Goal: Information Seeking & Learning: Learn about a topic

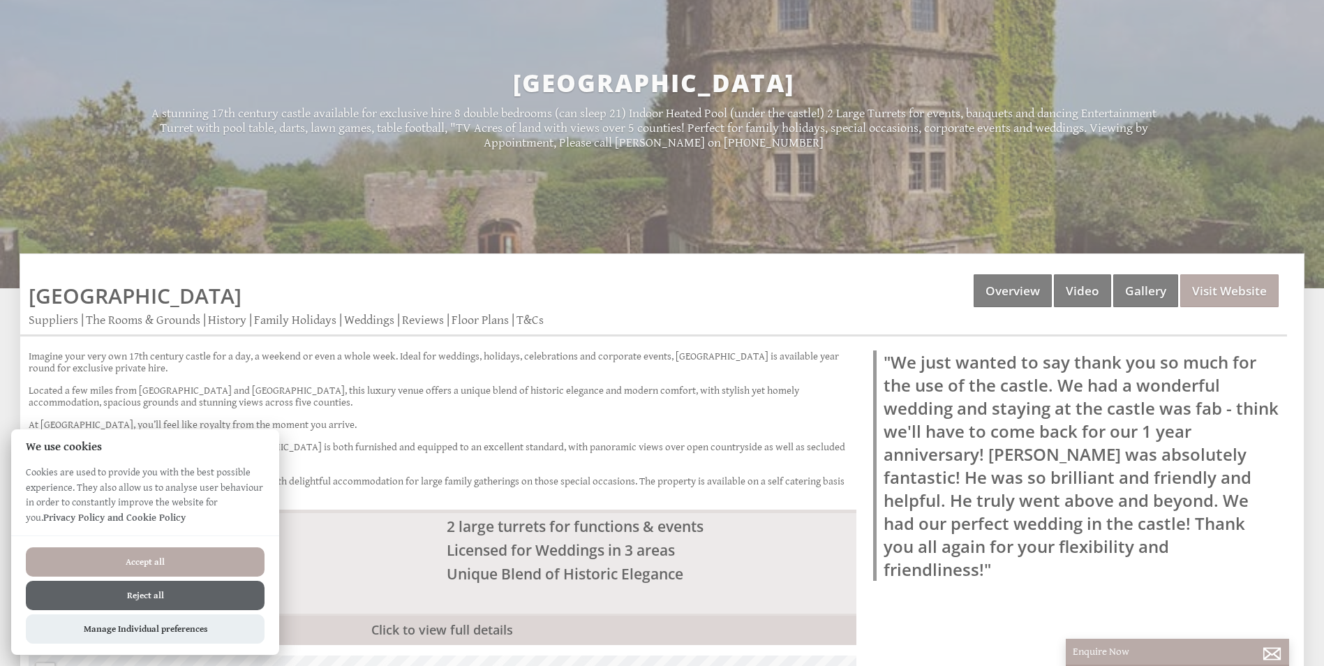
scroll to position [117, 0]
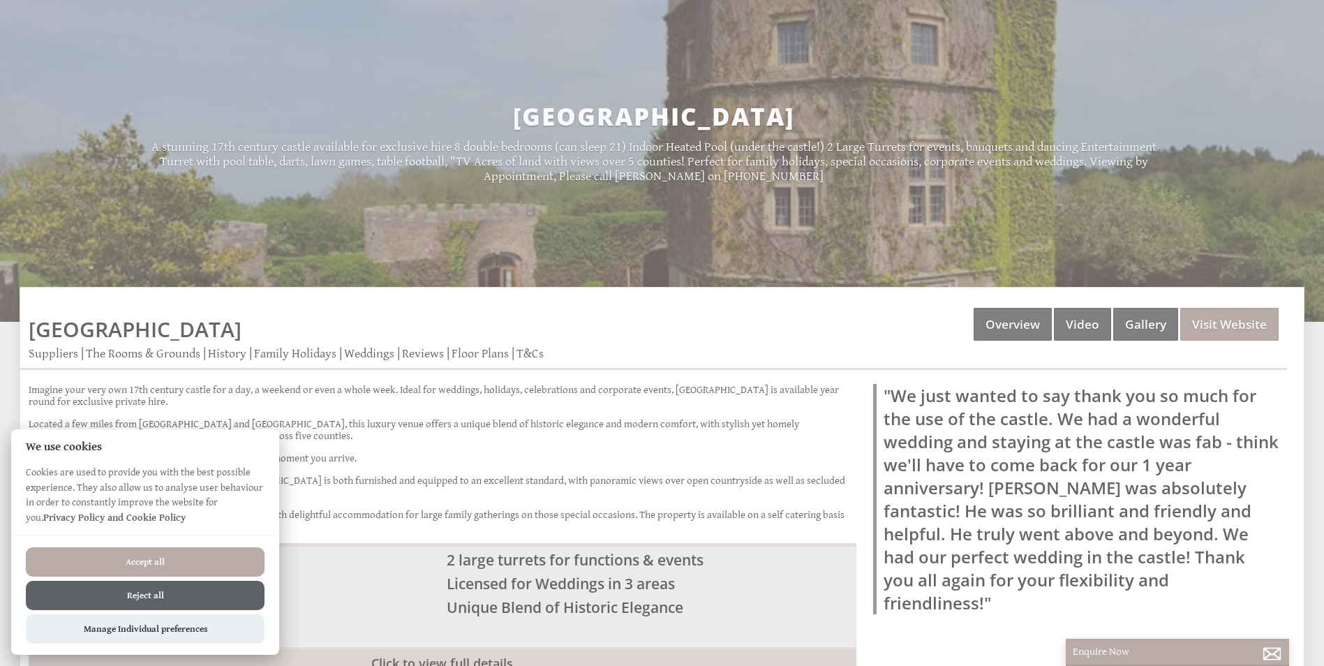
click at [162, 590] on button "Reject all" at bounding box center [145, 595] width 239 height 29
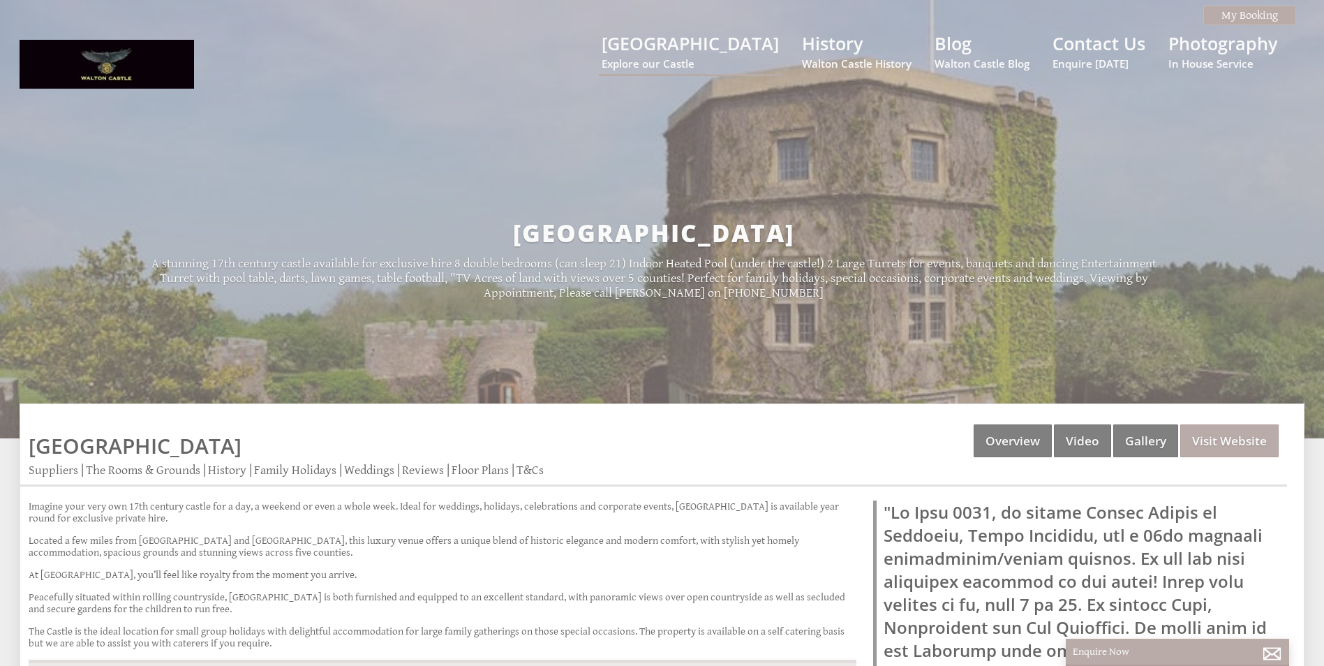
scroll to position [117, 0]
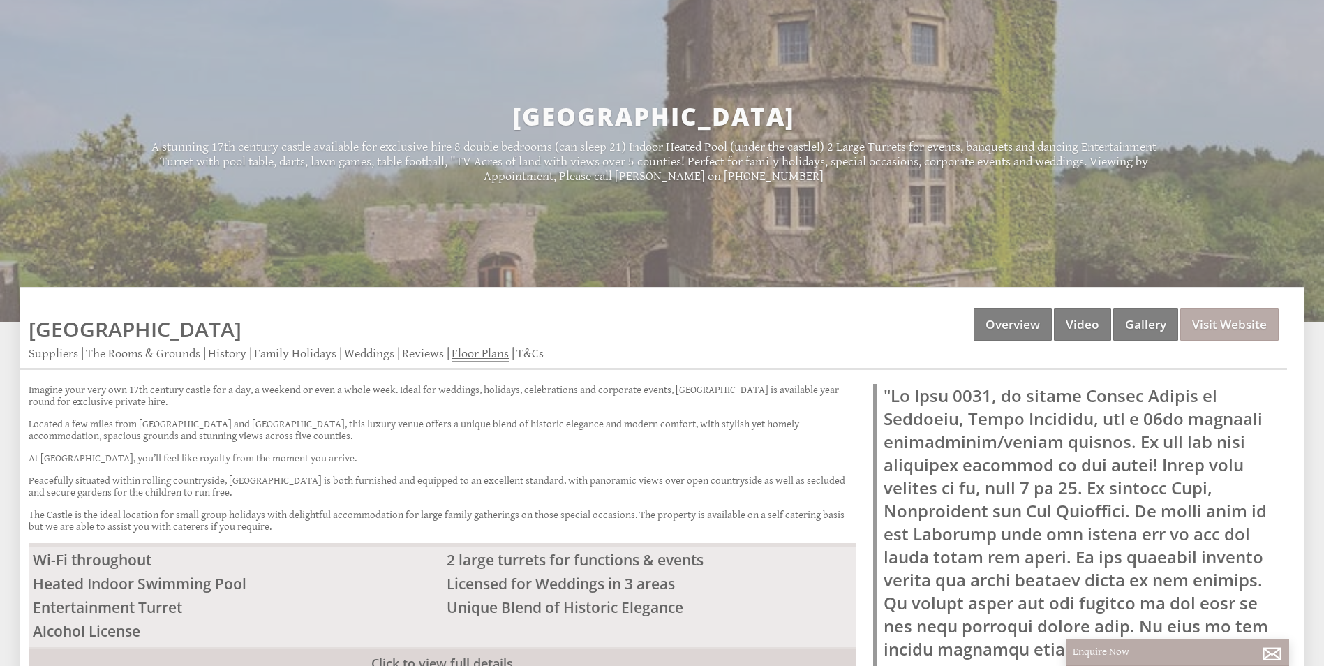
click at [493, 350] on link "Floor Plans" at bounding box center [480, 354] width 57 height 16
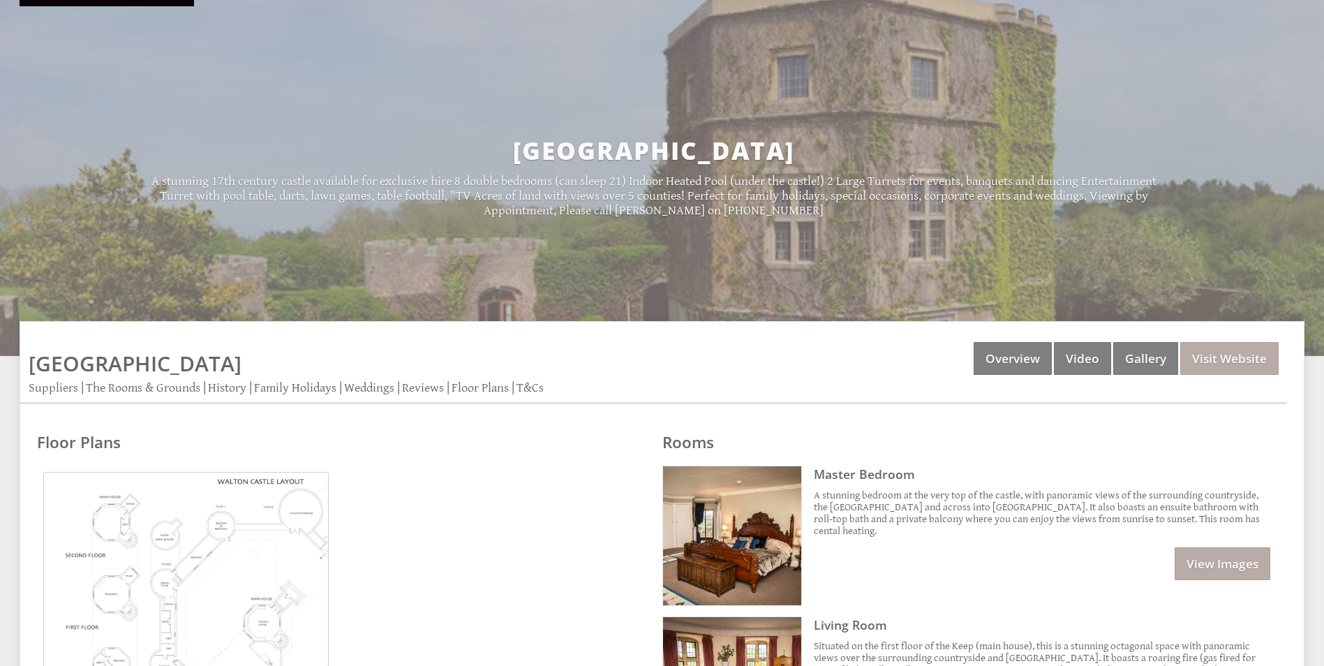
scroll to position [117, 0]
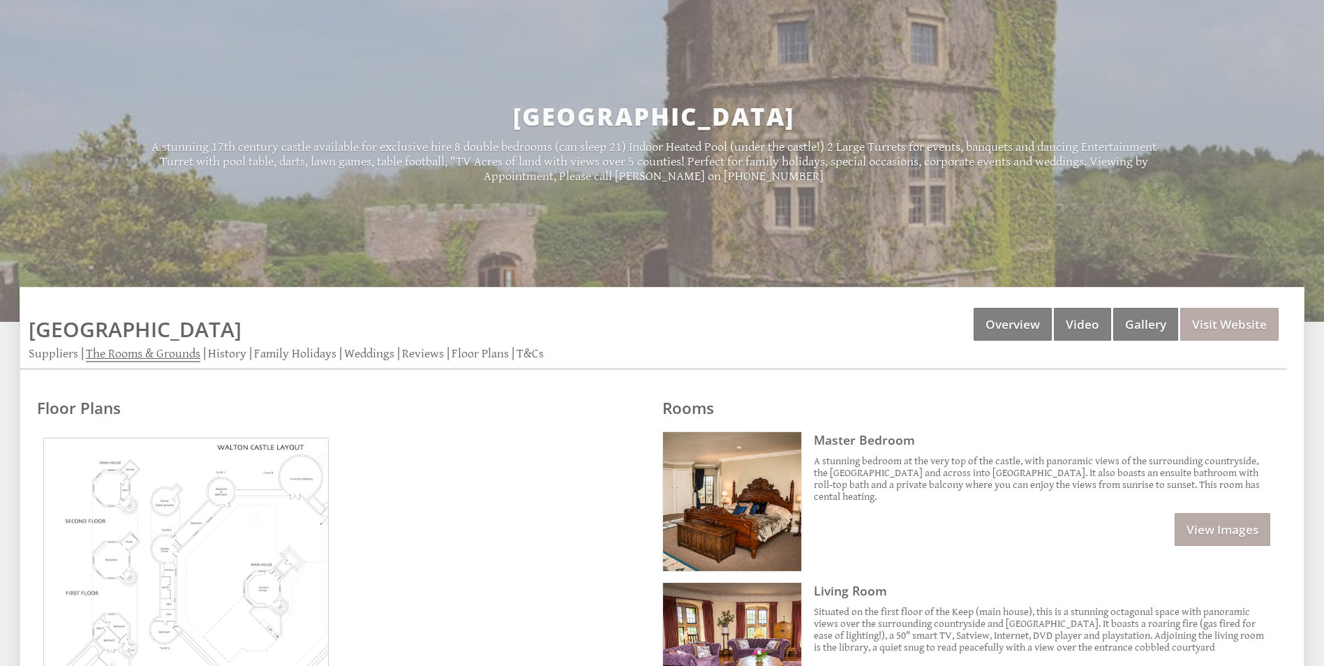
click at [145, 355] on link "The Rooms & Grounds" at bounding box center [143, 354] width 115 height 16
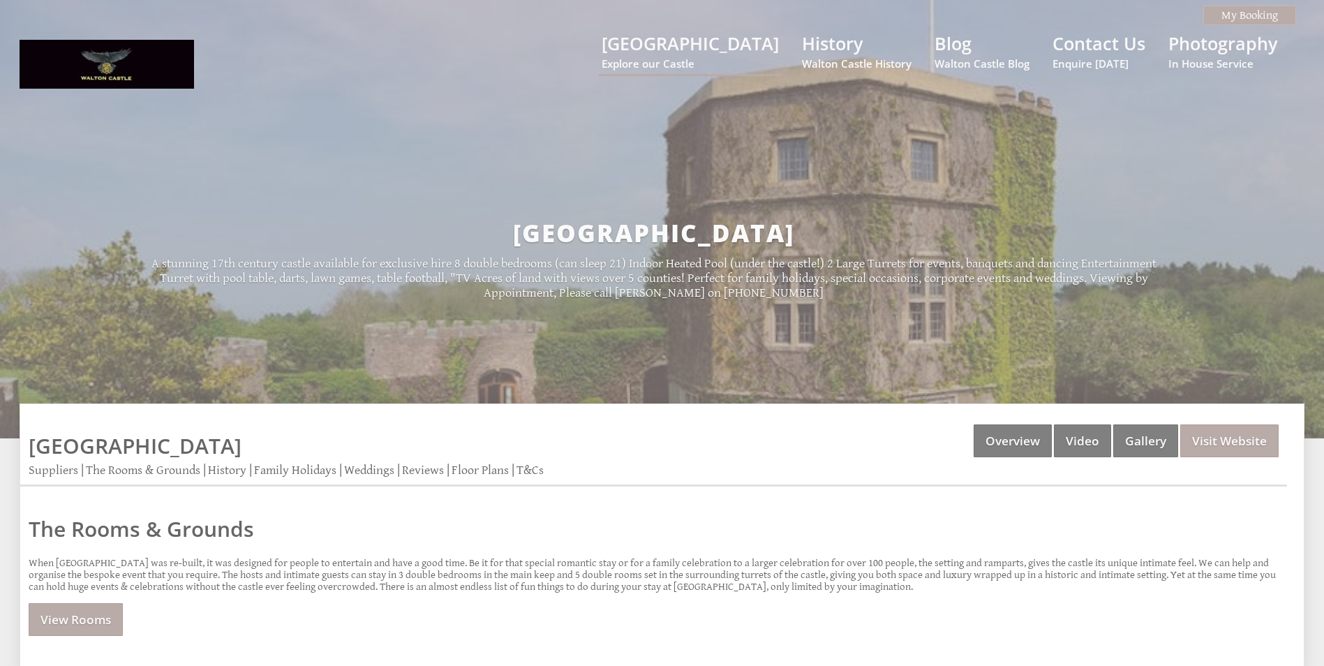
scroll to position [117, 0]
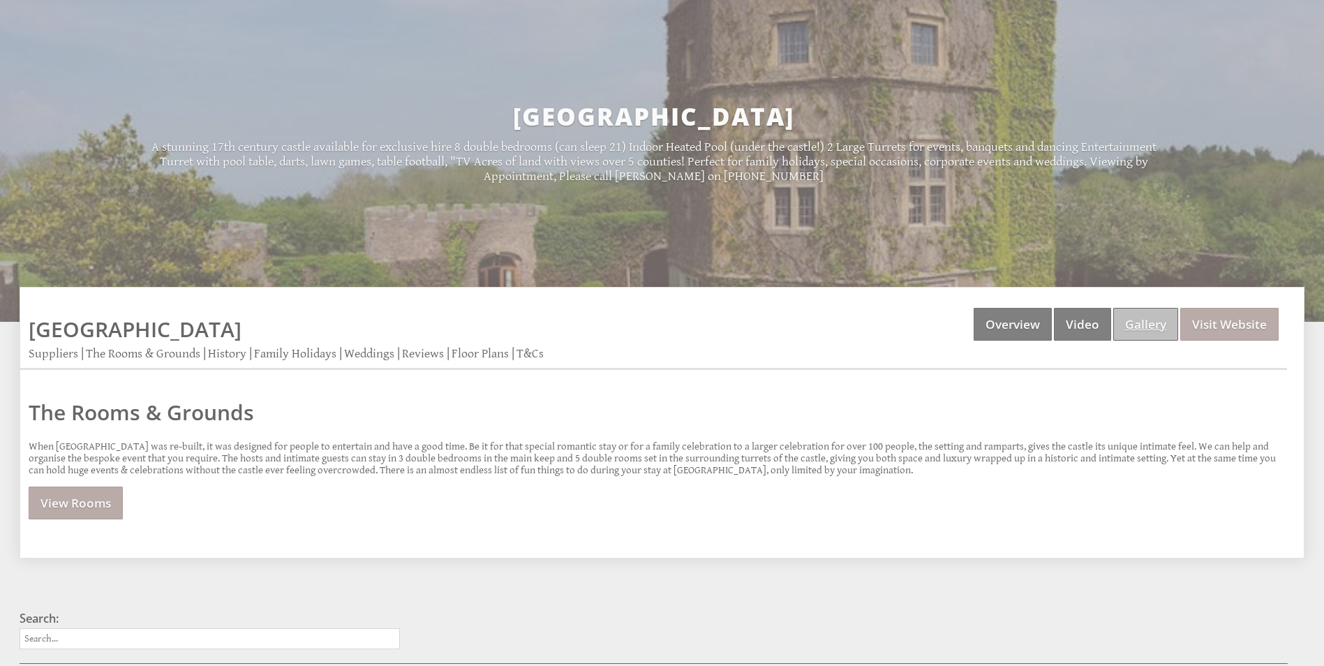
click at [1154, 329] on link "Gallery" at bounding box center [1146, 324] width 65 height 33
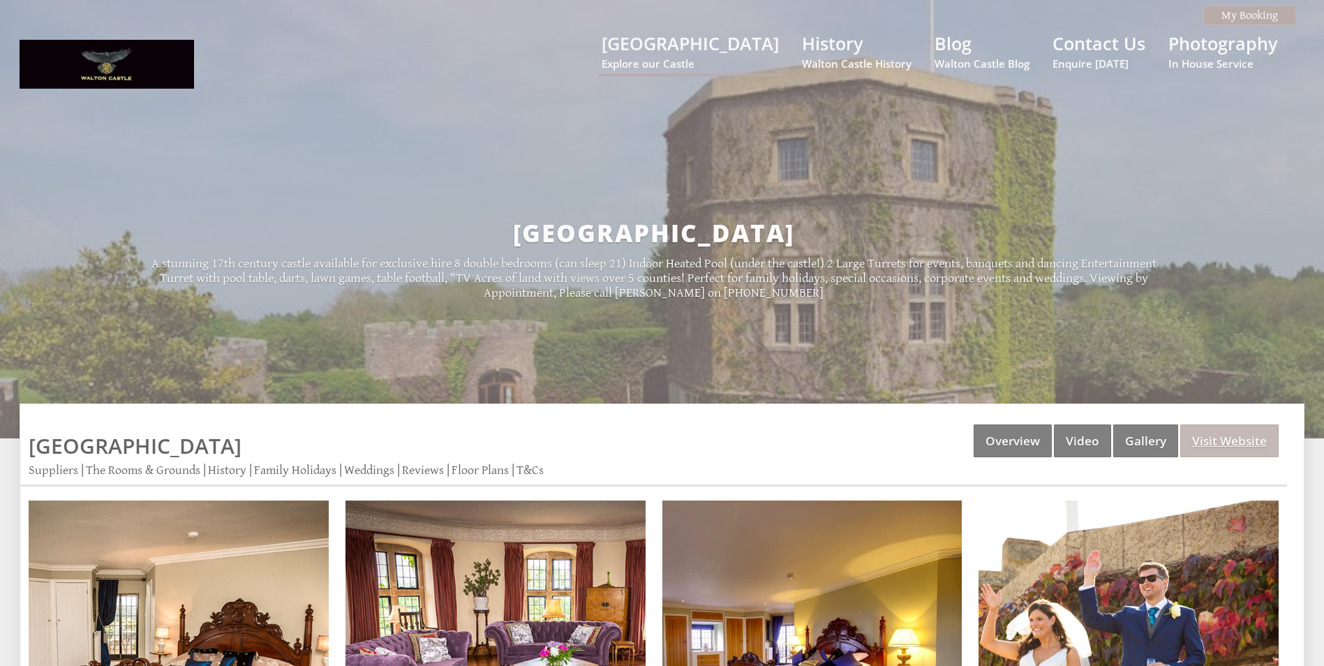
click at [1216, 436] on link "Visit Website" at bounding box center [1230, 440] width 98 height 33
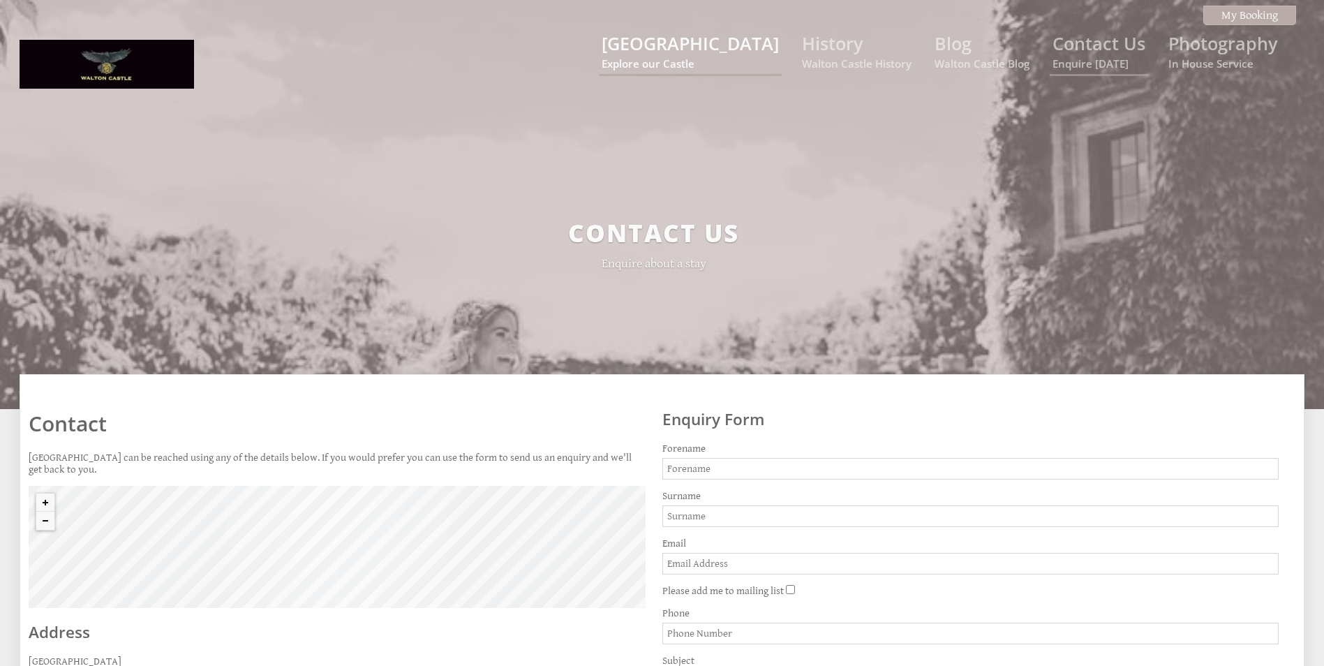
click at [733, 55] on link "[GEOGRAPHIC_DATA] Explore our Castle" at bounding box center [690, 50] width 177 height 39
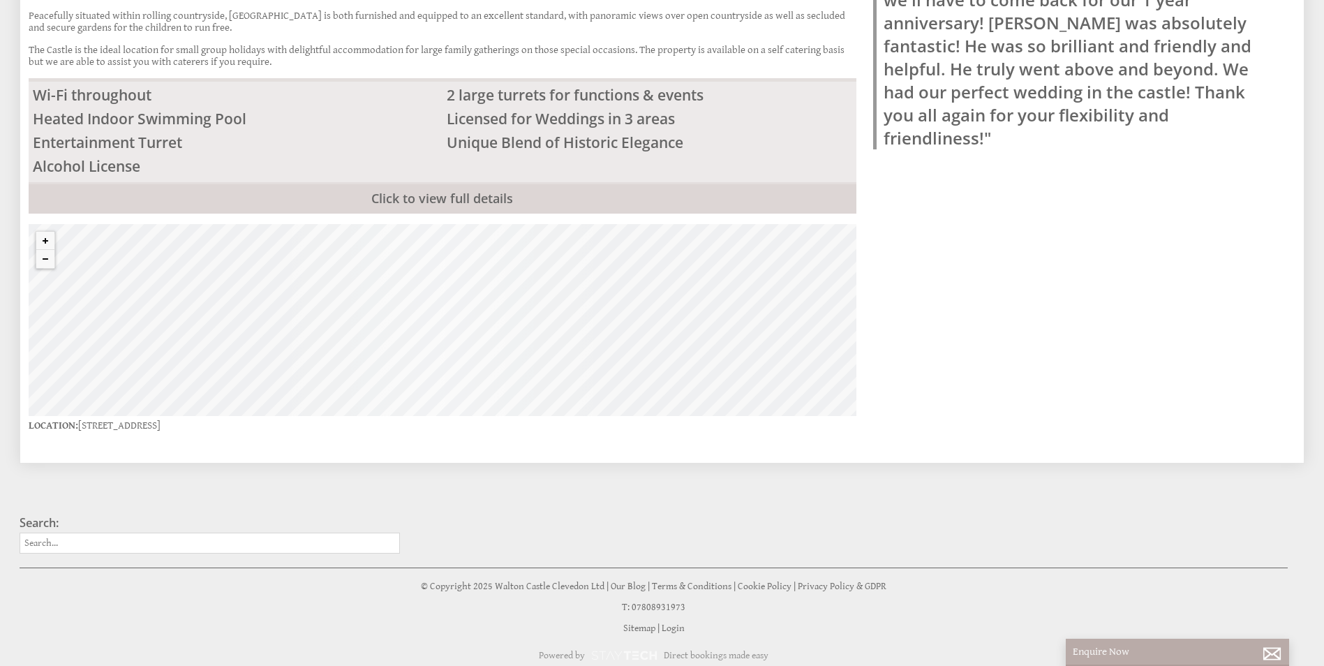
scroll to position [349, 0]
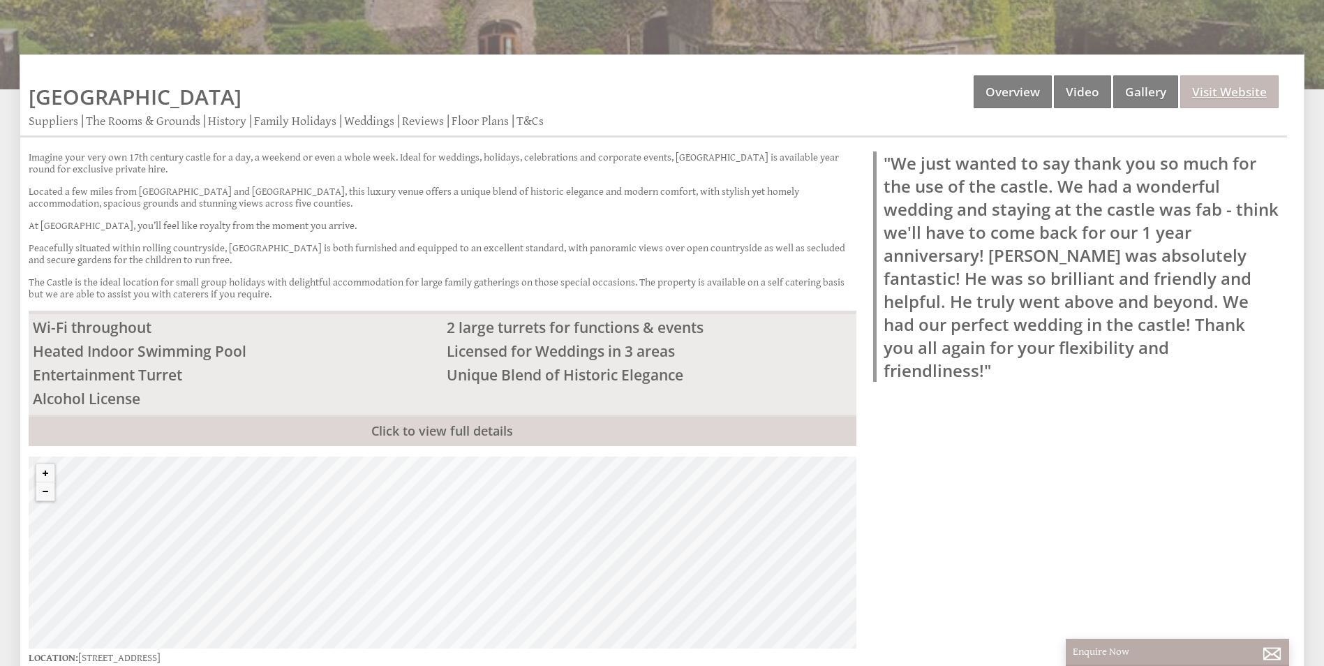
click at [1223, 100] on link "Visit Website" at bounding box center [1230, 91] width 98 height 33
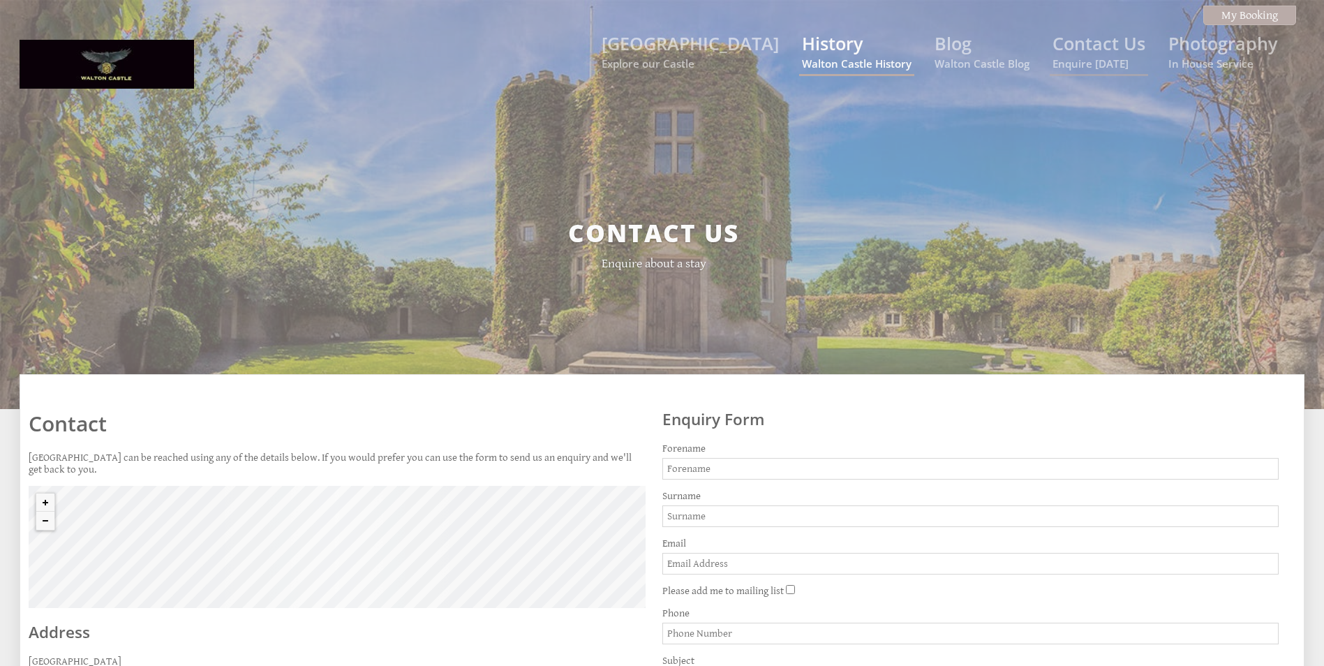
click at [872, 60] on small "Walton Castle History" at bounding box center [857, 64] width 110 height 14
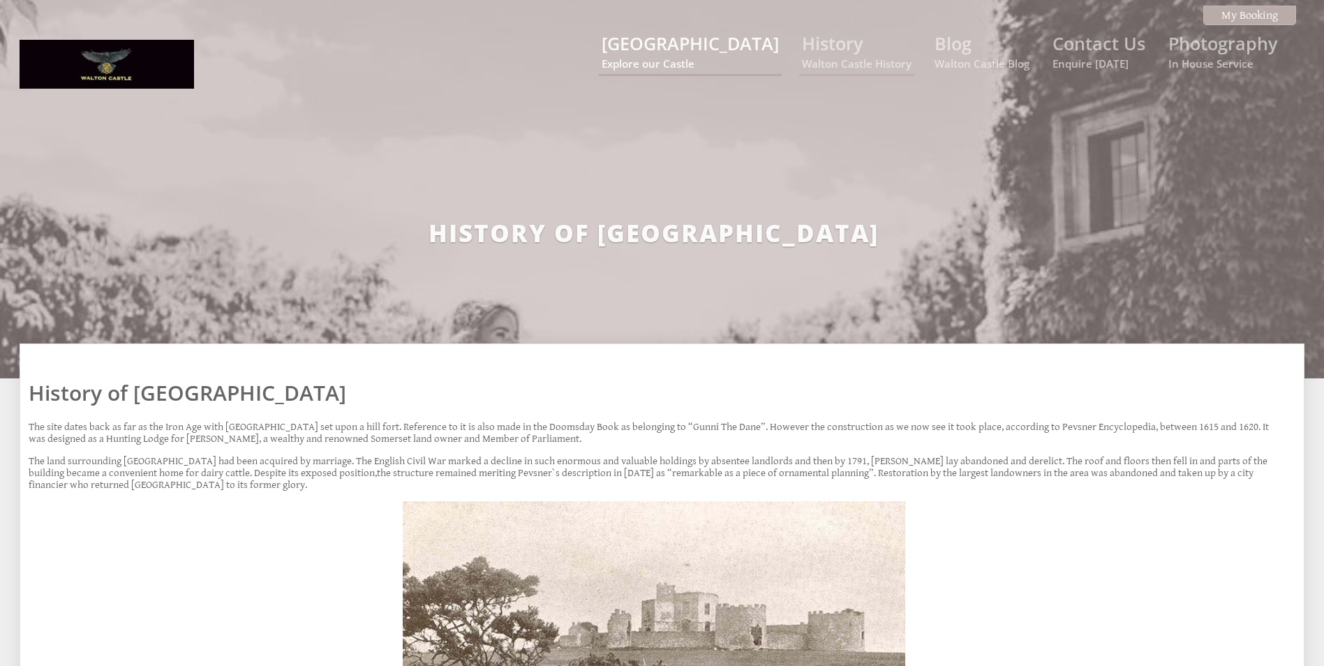
click at [707, 42] on link "[GEOGRAPHIC_DATA] Explore our Castle" at bounding box center [690, 50] width 177 height 39
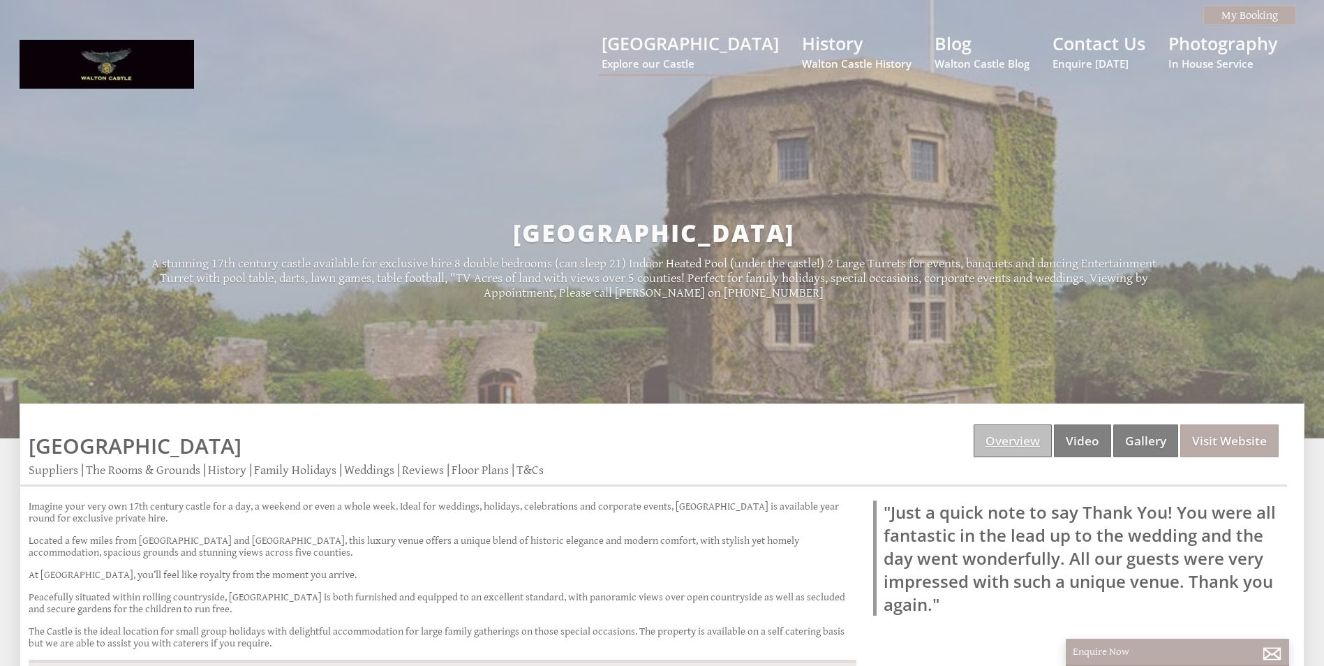
click at [1010, 445] on link "Overview" at bounding box center [1013, 440] width 78 height 33
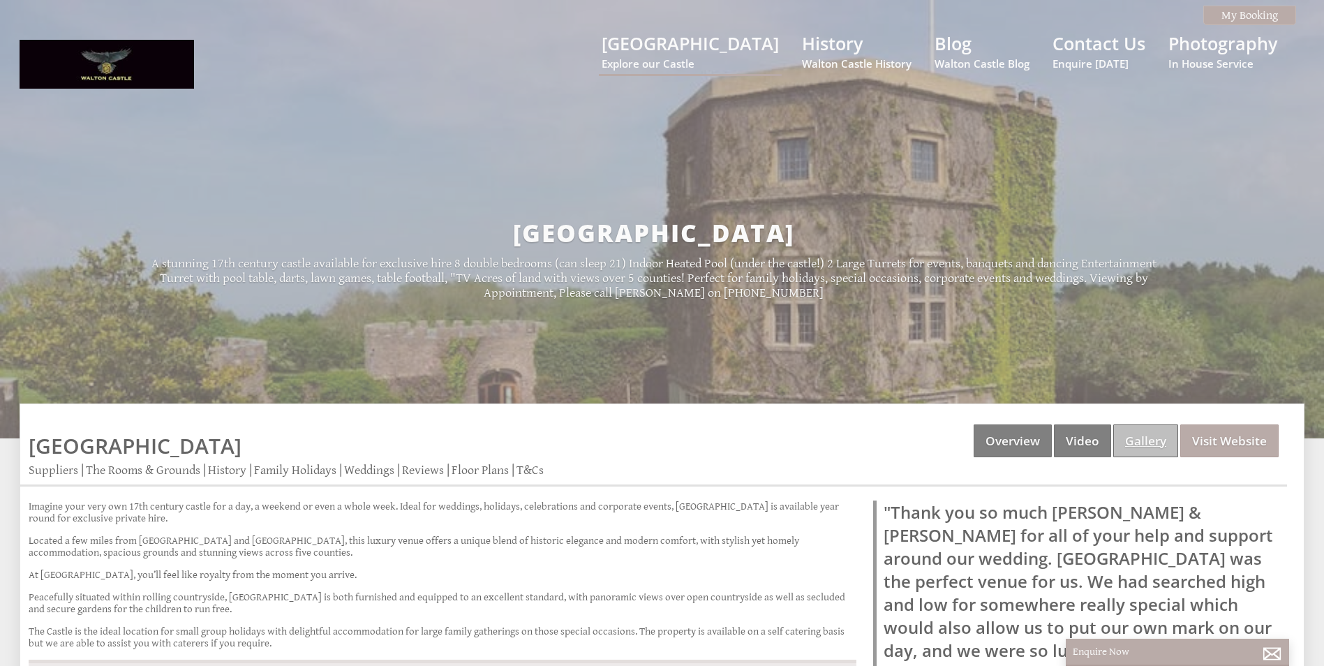
click at [1169, 443] on link "Gallery" at bounding box center [1146, 440] width 65 height 33
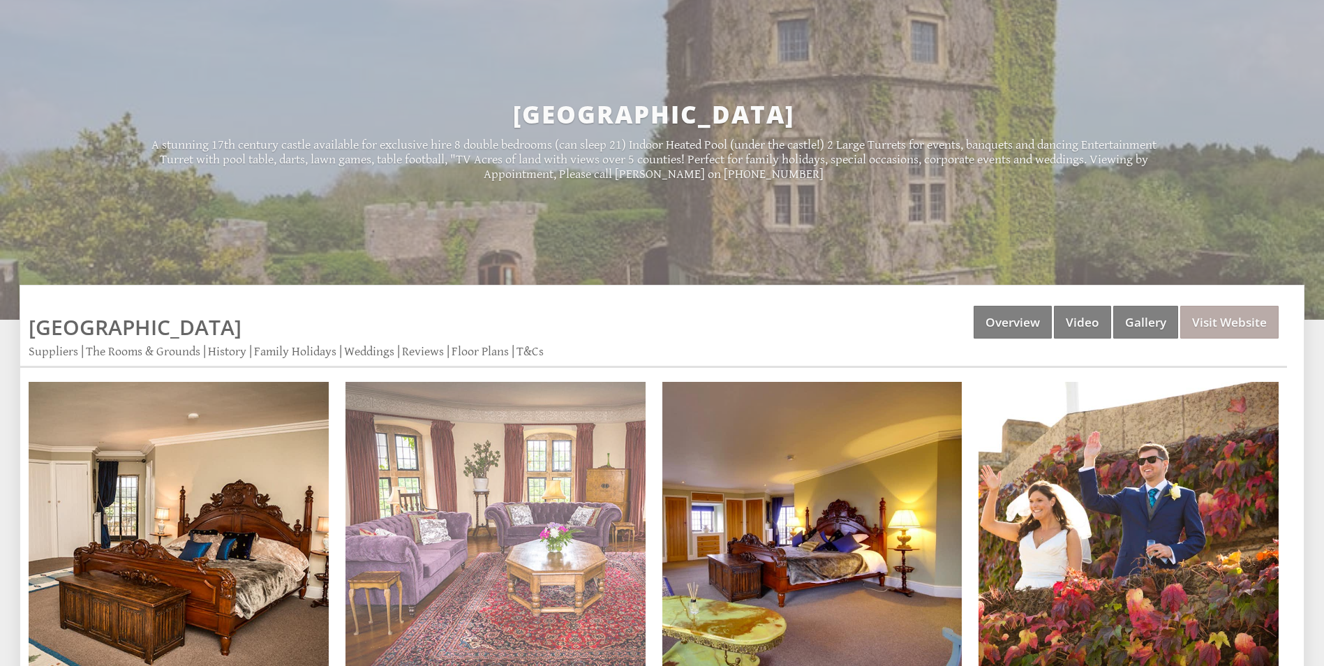
scroll to position [232, 0]
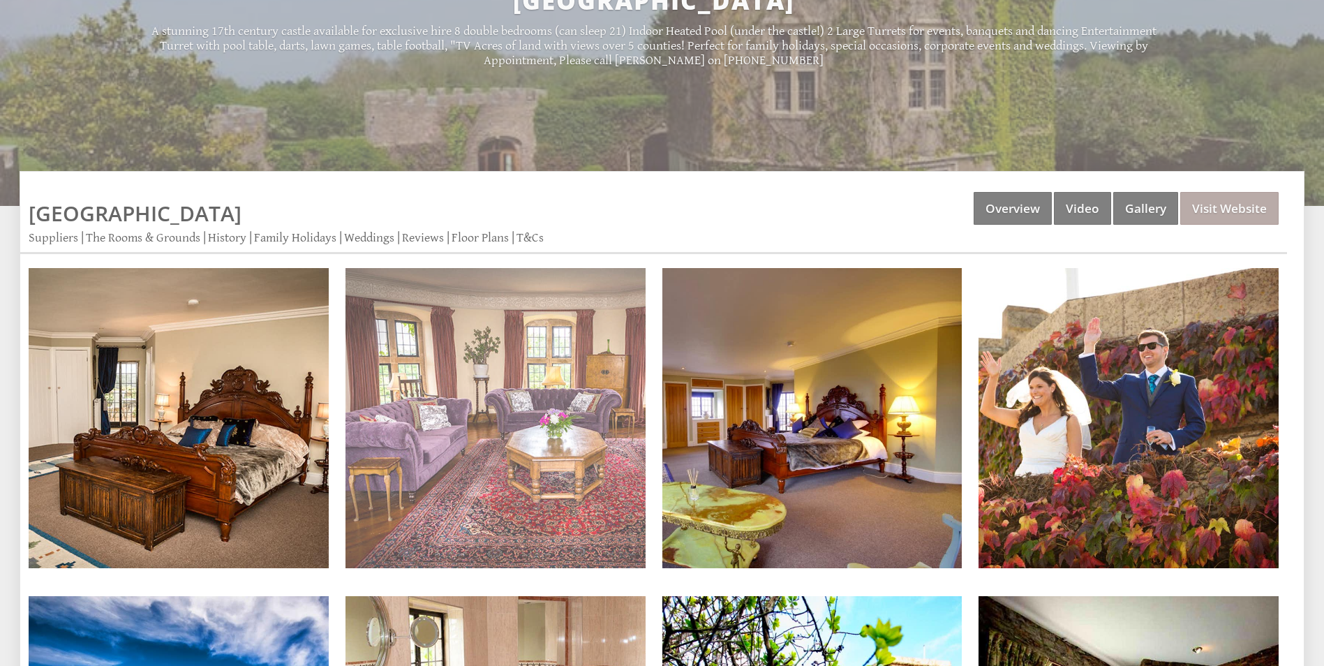
click at [589, 411] on img at bounding box center [496, 418] width 300 height 300
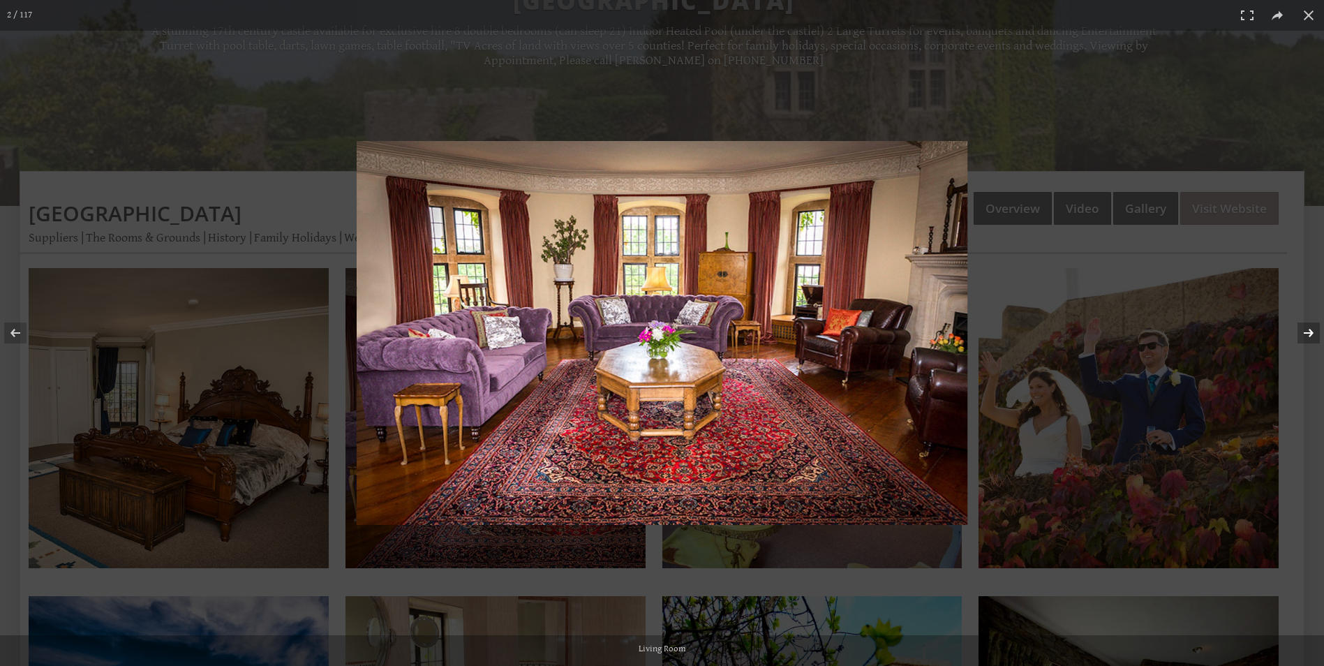
click at [1315, 327] on button at bounding box center [1300, 333] width 49 height 70
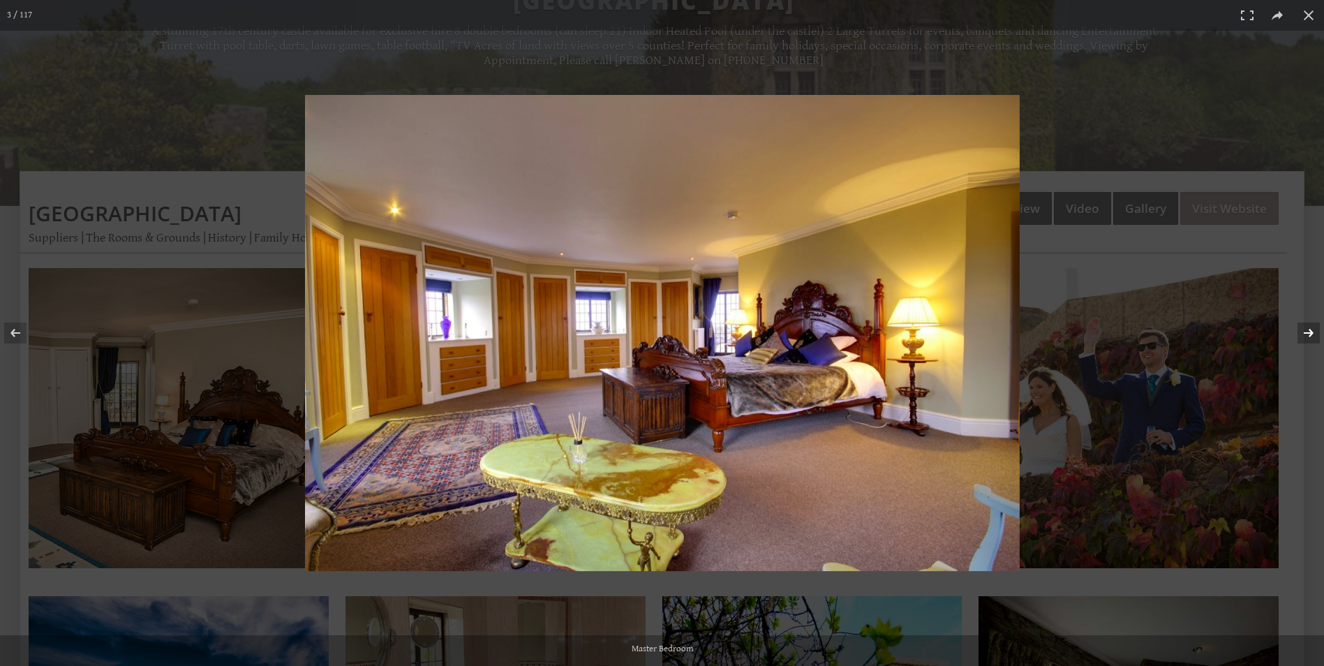
click at [1315, 327] on button at bounding box center [1300, 333] width 49 height 70
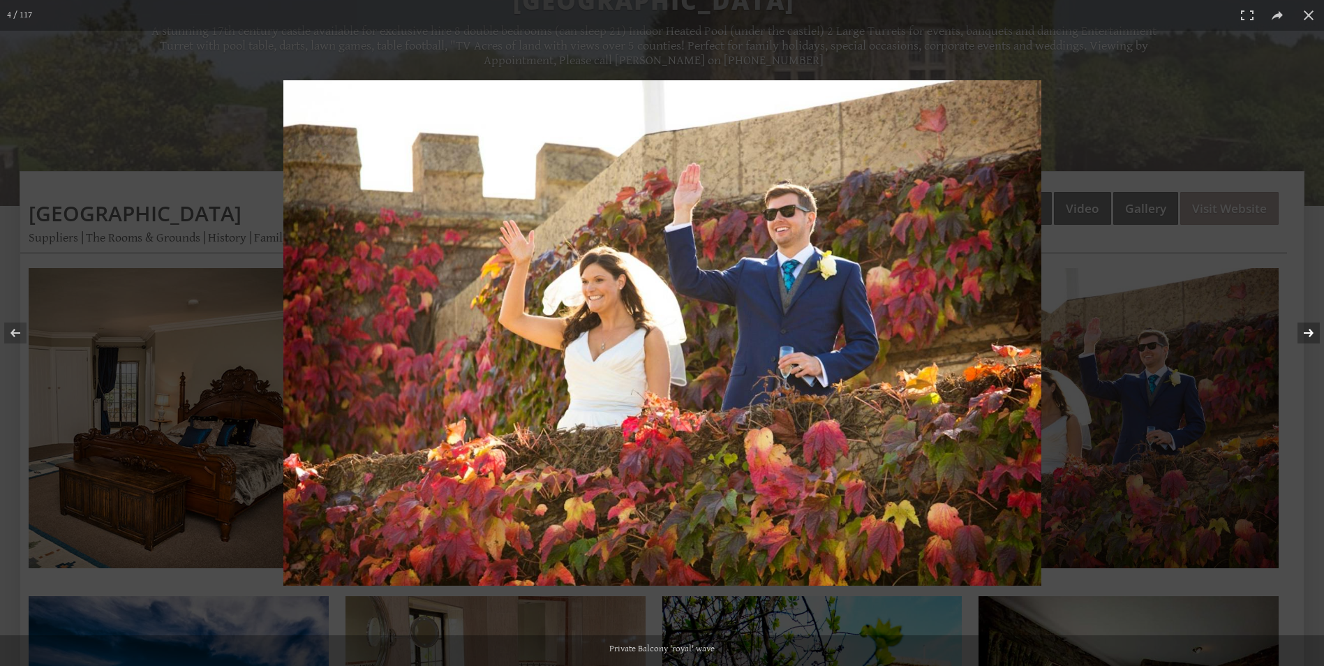
click at [1315, 327] on button at bounding box center [1300, 333] width 49 height 70
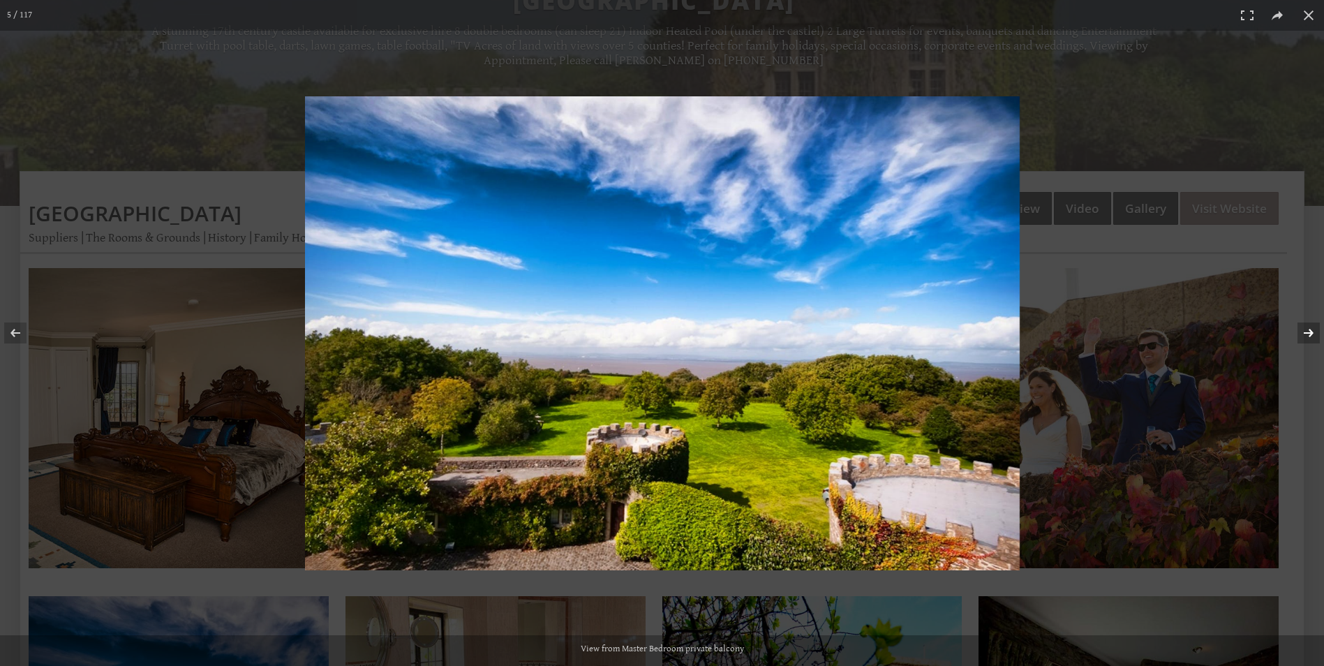
click at [1315, 327] on button at bounding box center [1300, 333] width 49 height 70
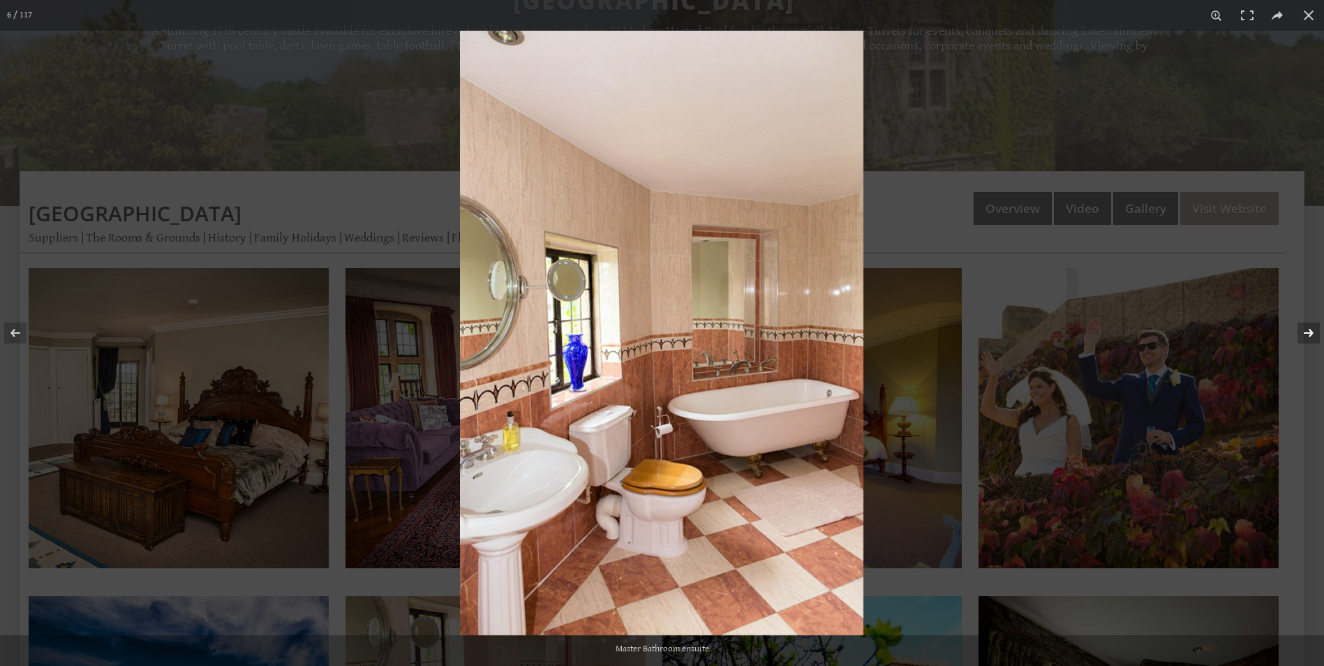
click at [1315, 327] on button at bounding box center [1300, 333] width 49 height 70
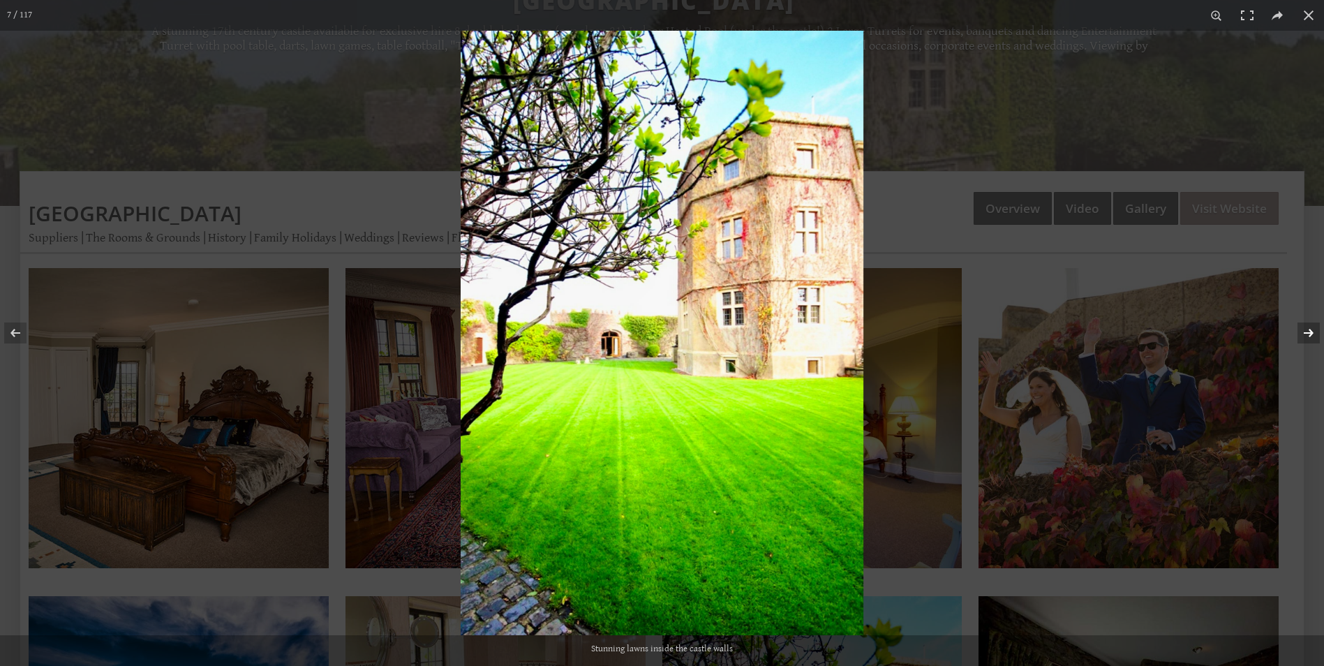
click at [1315, 327] on button at bounding box center [1300, 333] width 49 height 70
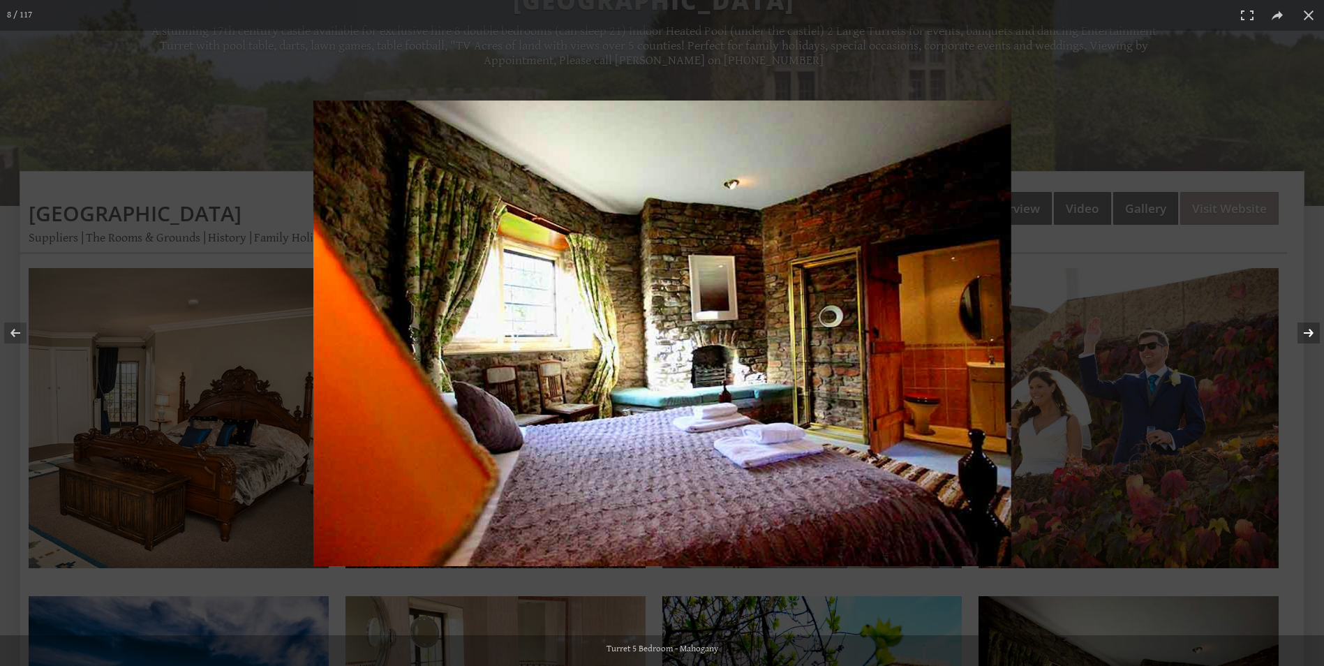
click at [1315, 327] on button at bounding box center [1300, 333] width 49 height 70
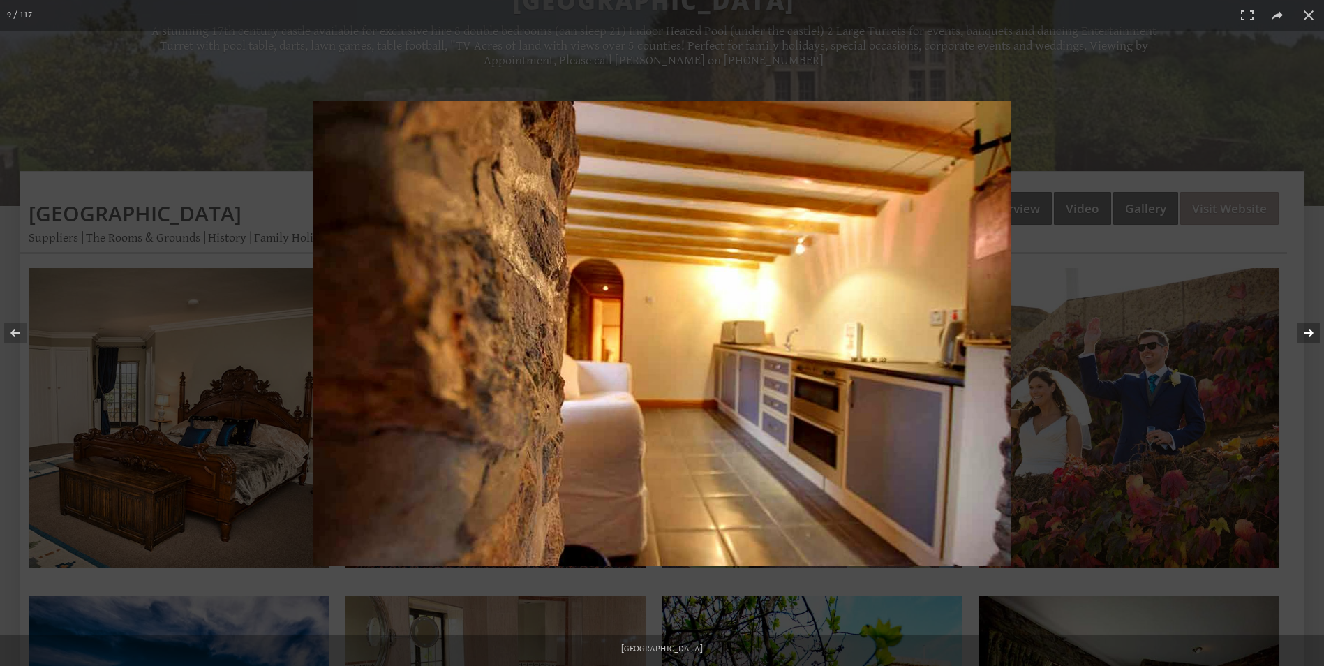
click at [1315, 327] on button at bounding box center [1300, 333] width 49 height 70
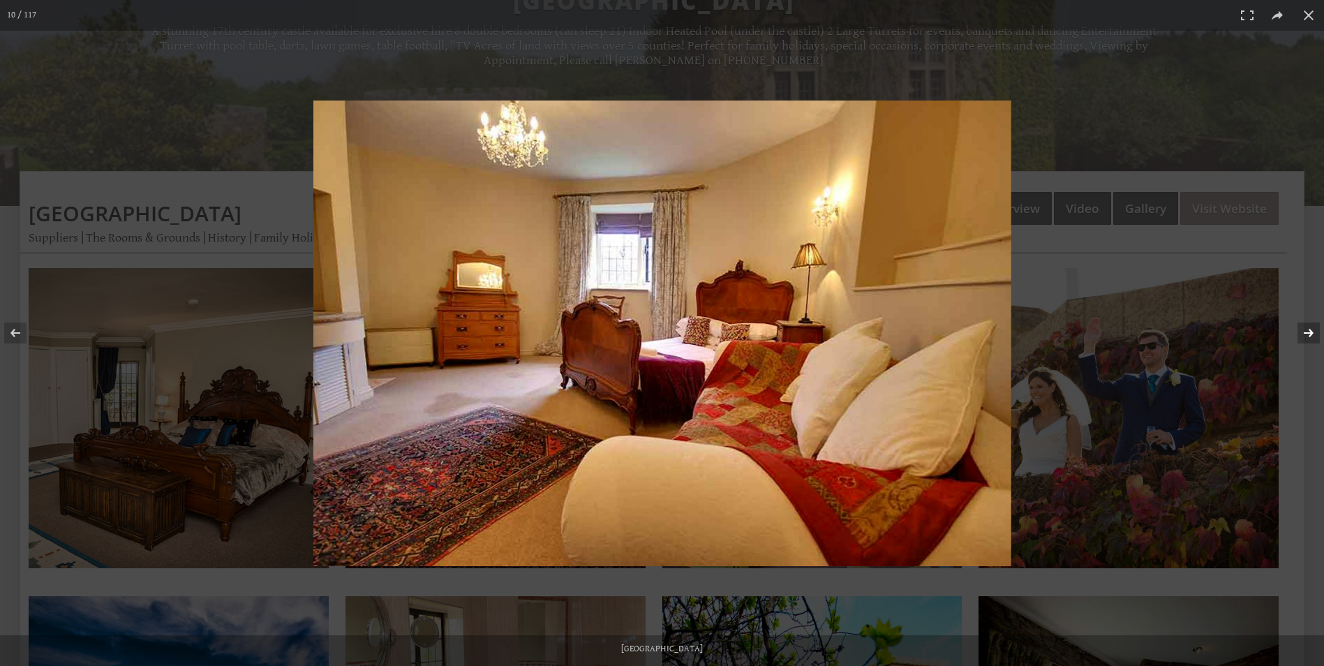
click at [1309, 327] on button at bounding box center [1300, 333] width 49 height 70
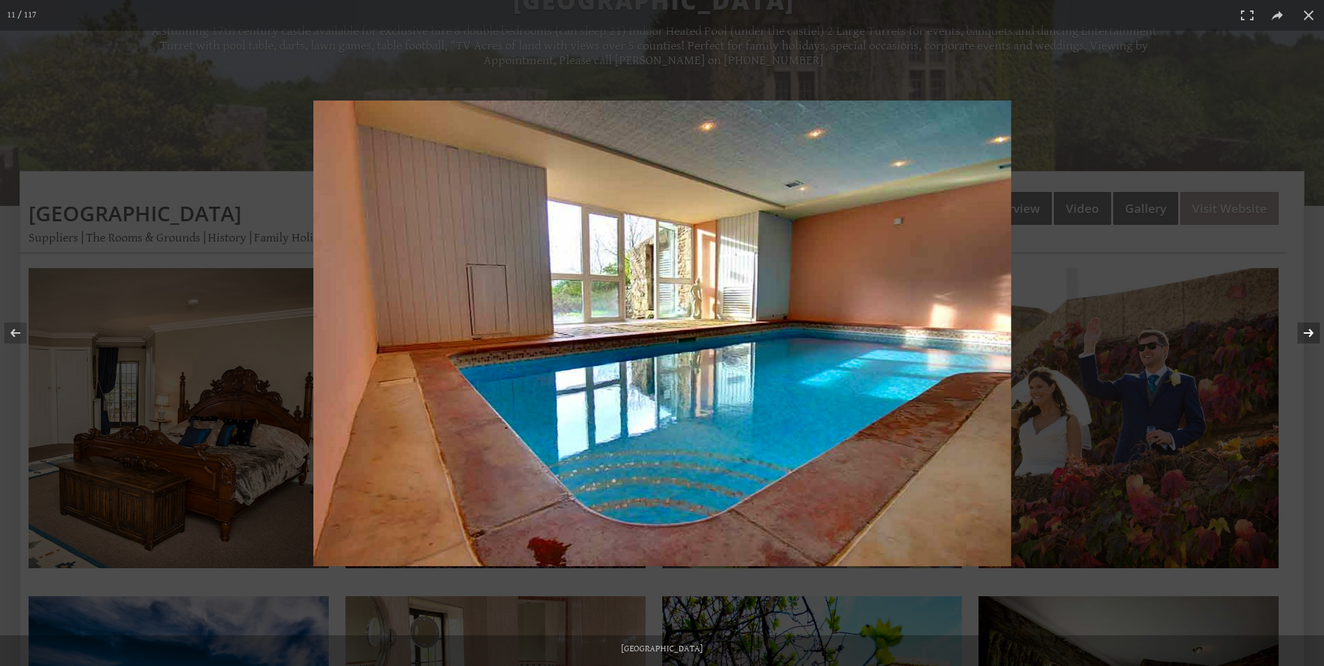
click at [1309, 327] on button at bounding box center [1300, 333] width 49 height 70
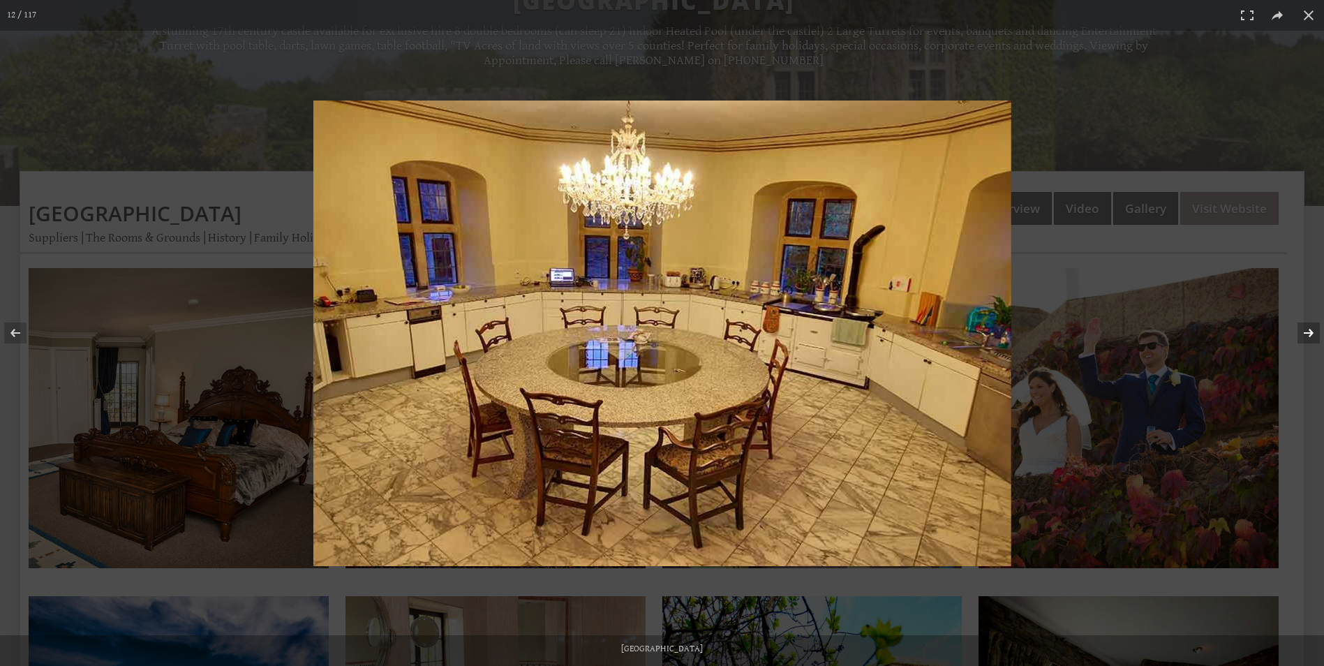
click at [1309, 327] on button at bounding box center [1300, 333] width 49 height 70
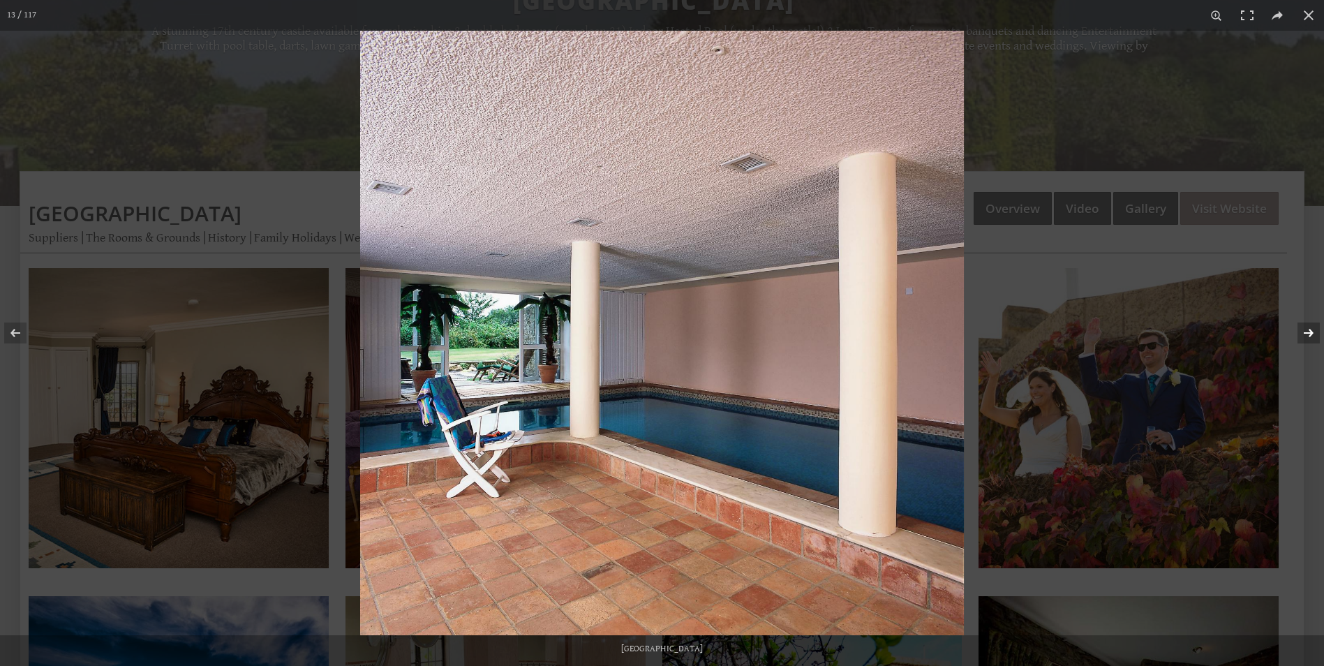
click at [1309, 327] on button at bounding box center [1300, 333] width 49 height 70
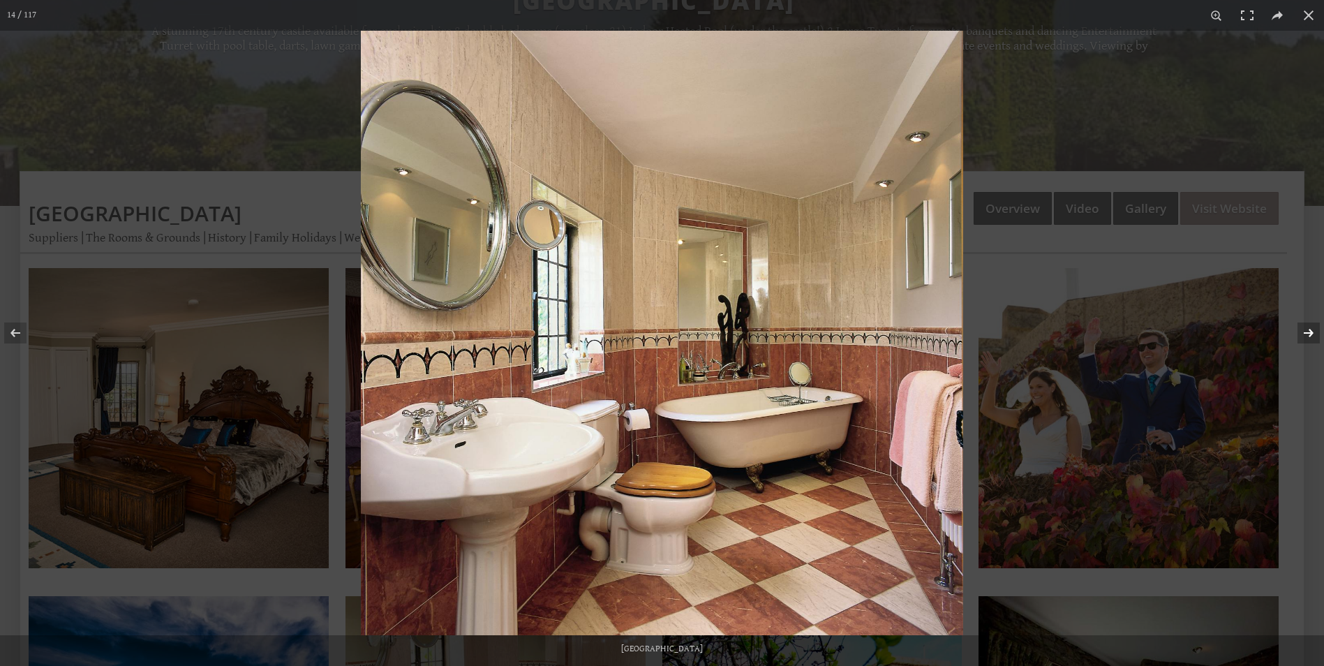
click at [1309, 327] on button at bounding box center [1300, 333] width 49 height 70
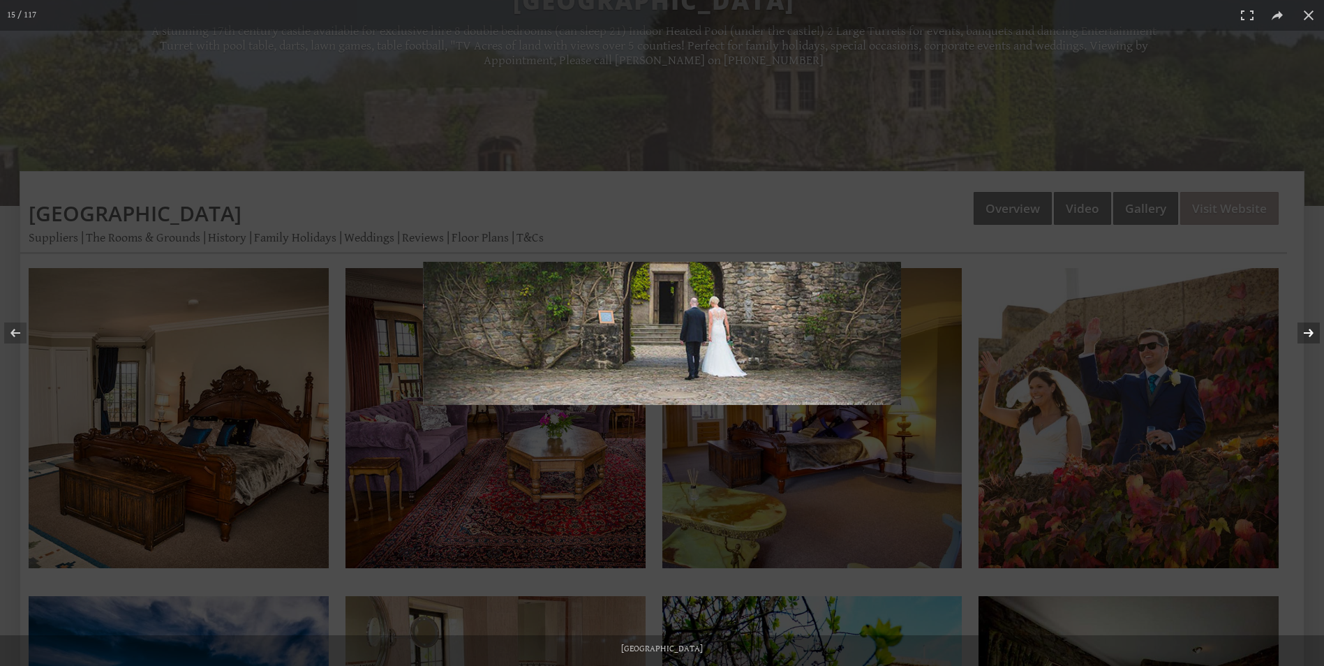
click at [1309, 327] on button at bounding box center [1300, 333] width 49 height 70
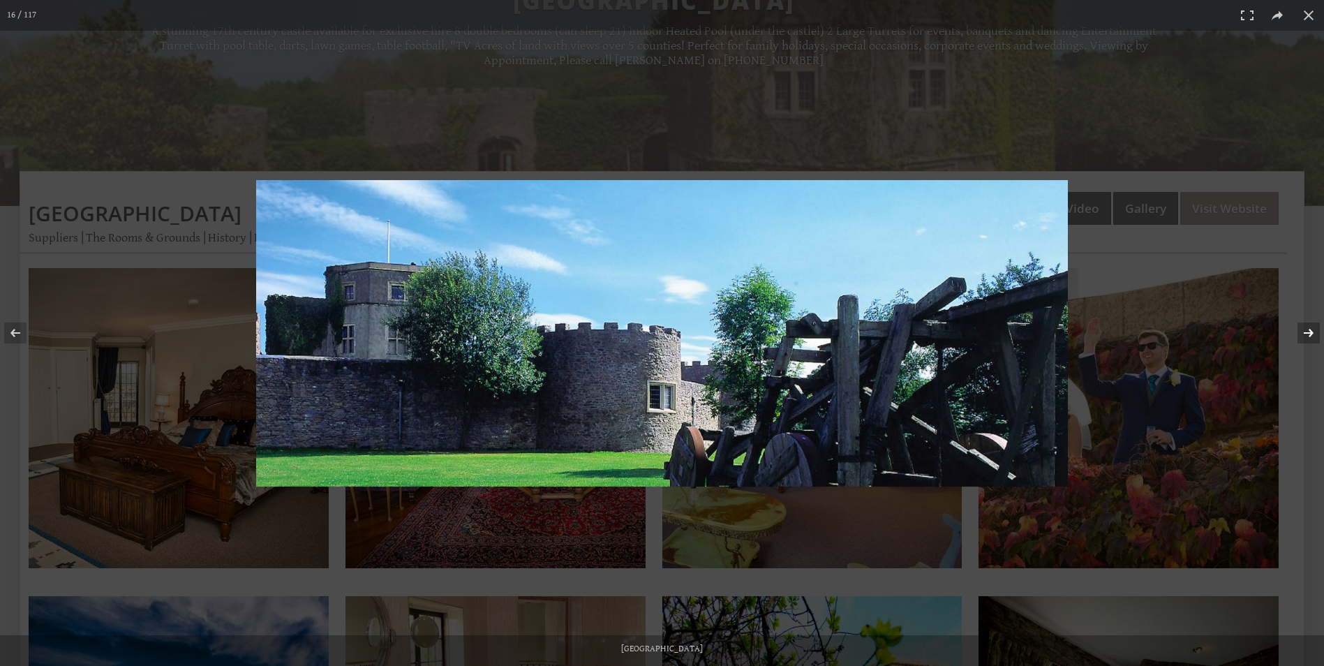
click at [1309, 327] on button at bounding box center [1300, 333] width 49 height 70
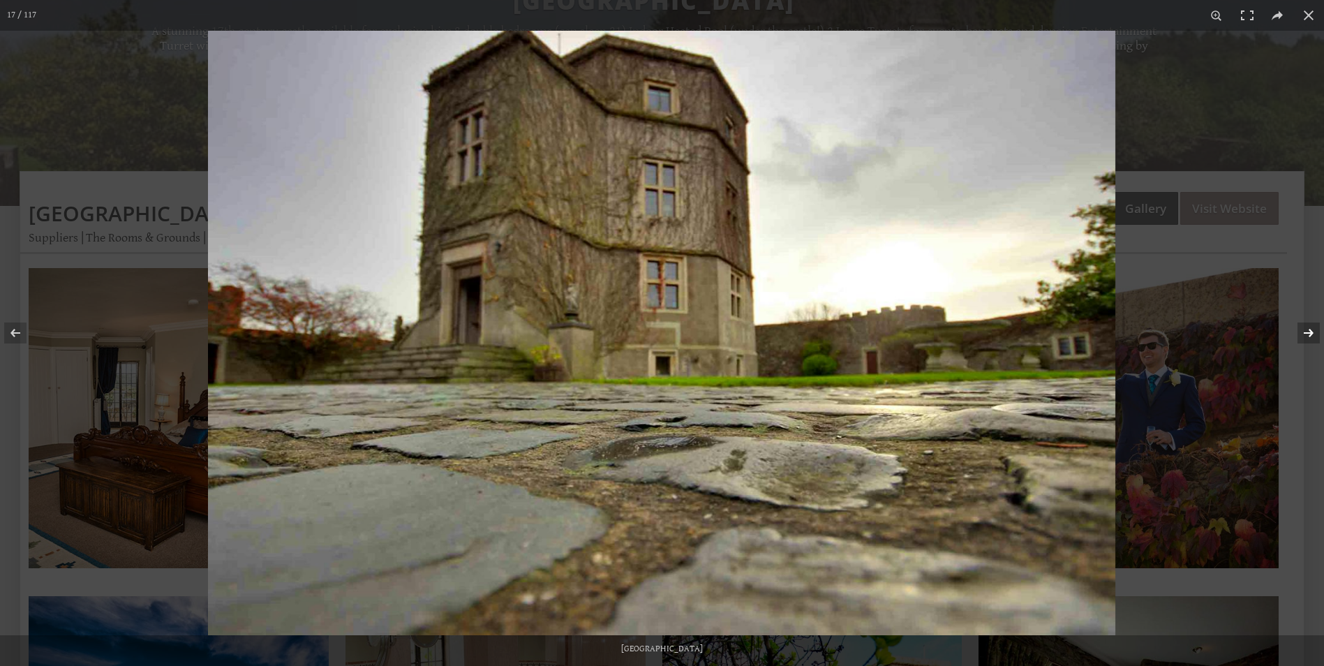
click at [1308, 334] on button at bounding box center [1300, 333] width 49 height 70
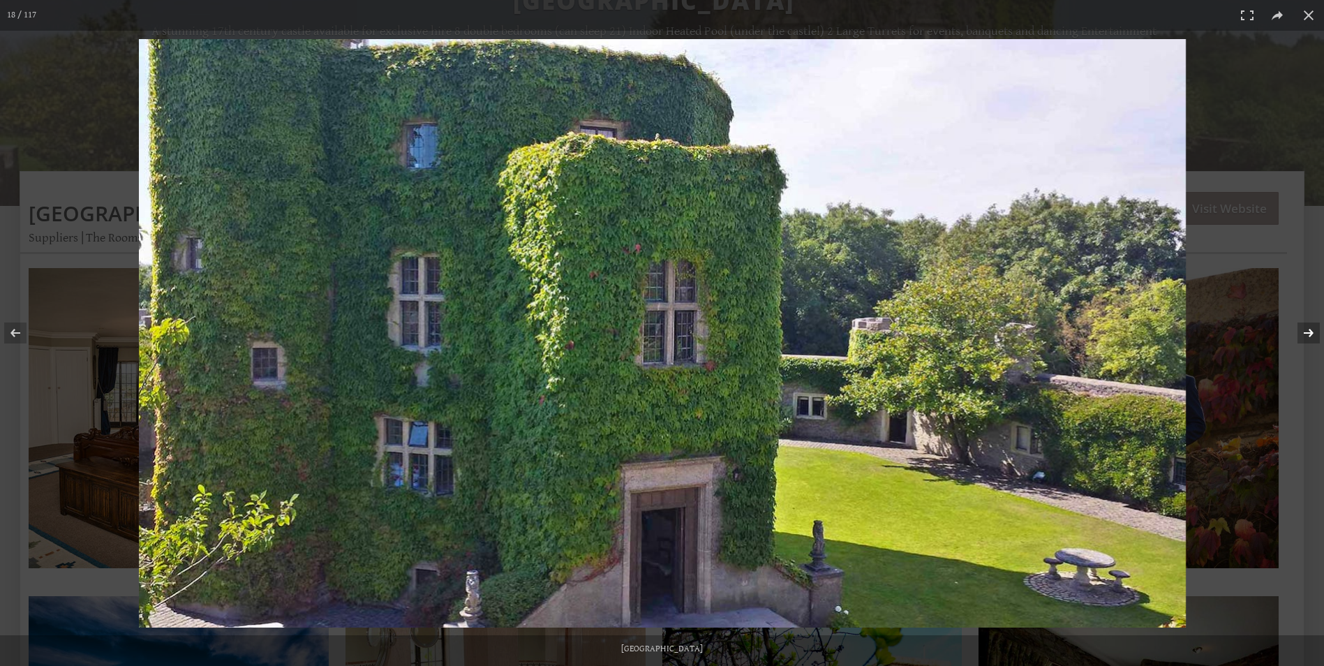
drag, startPoint x: 1308, startPoint y: 334, endPoint x: 1307, endPoint y: 325, distance: 8.5
click at [1308, 330] on button at bounding box center [1300, 333] width 49 height 70
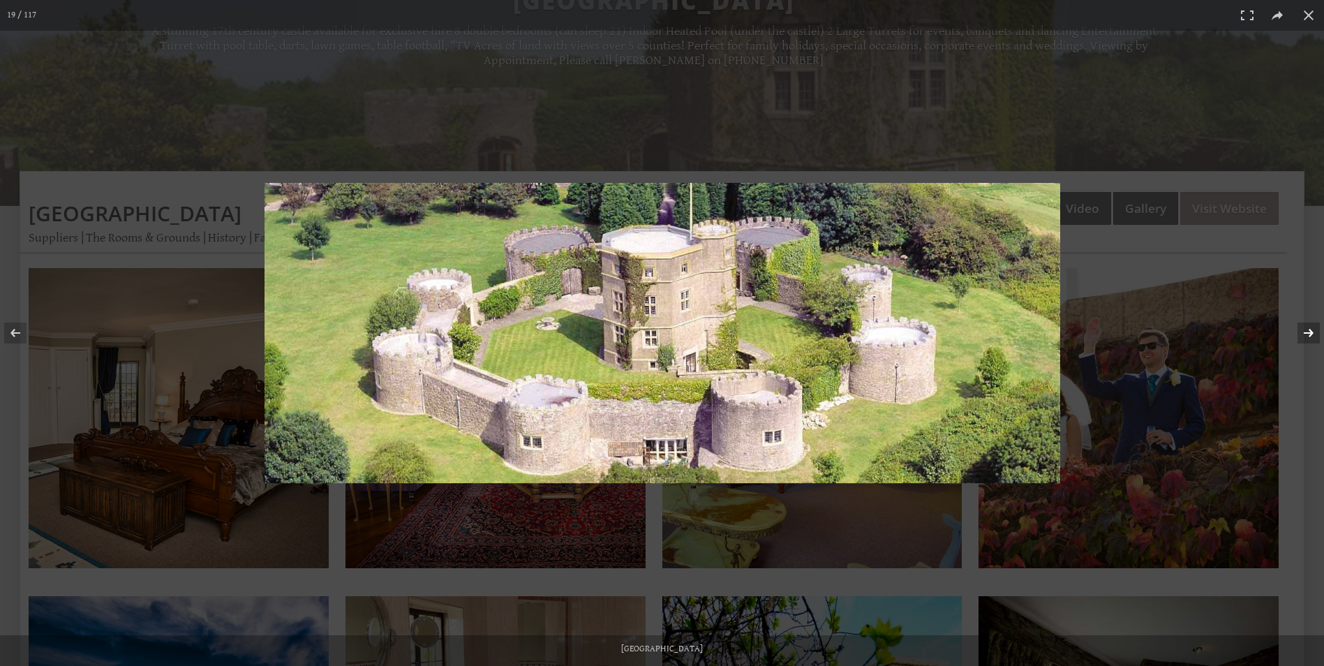
click at [1308, 341] on button at bounding box center [1300, 333] width 49 height 70
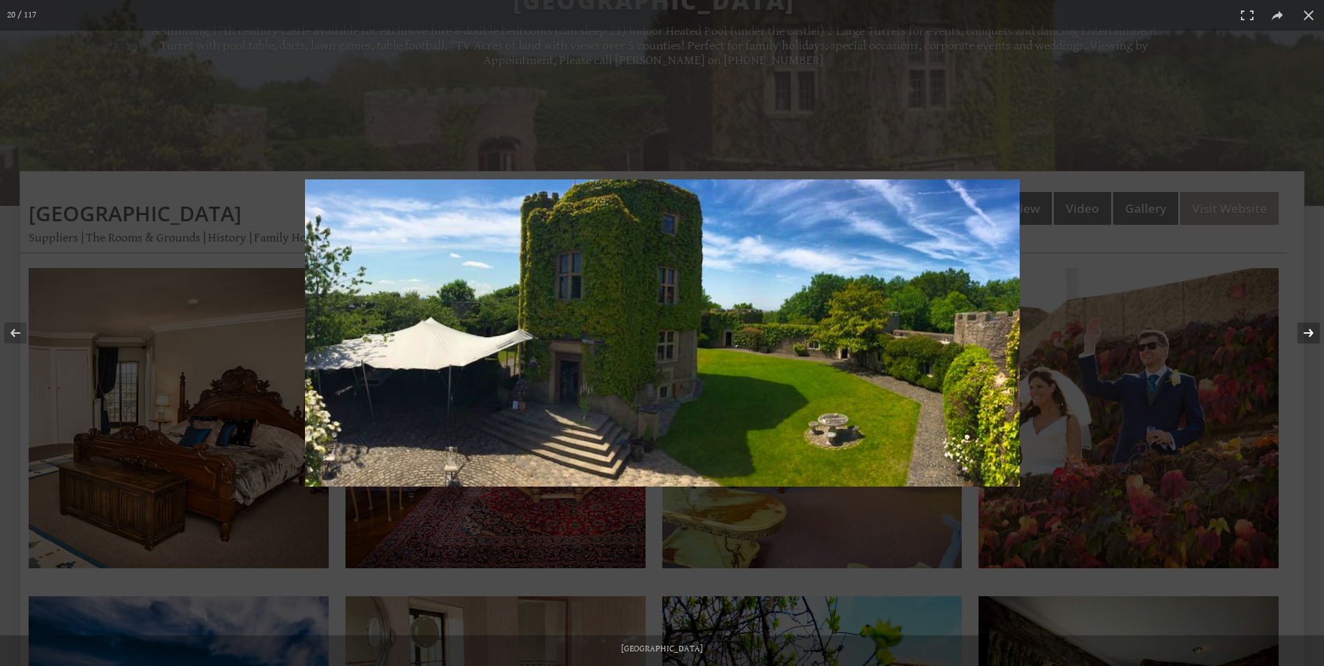
click at [1308, 341] on button at bounding box center [1300, 333] width 49 height 70
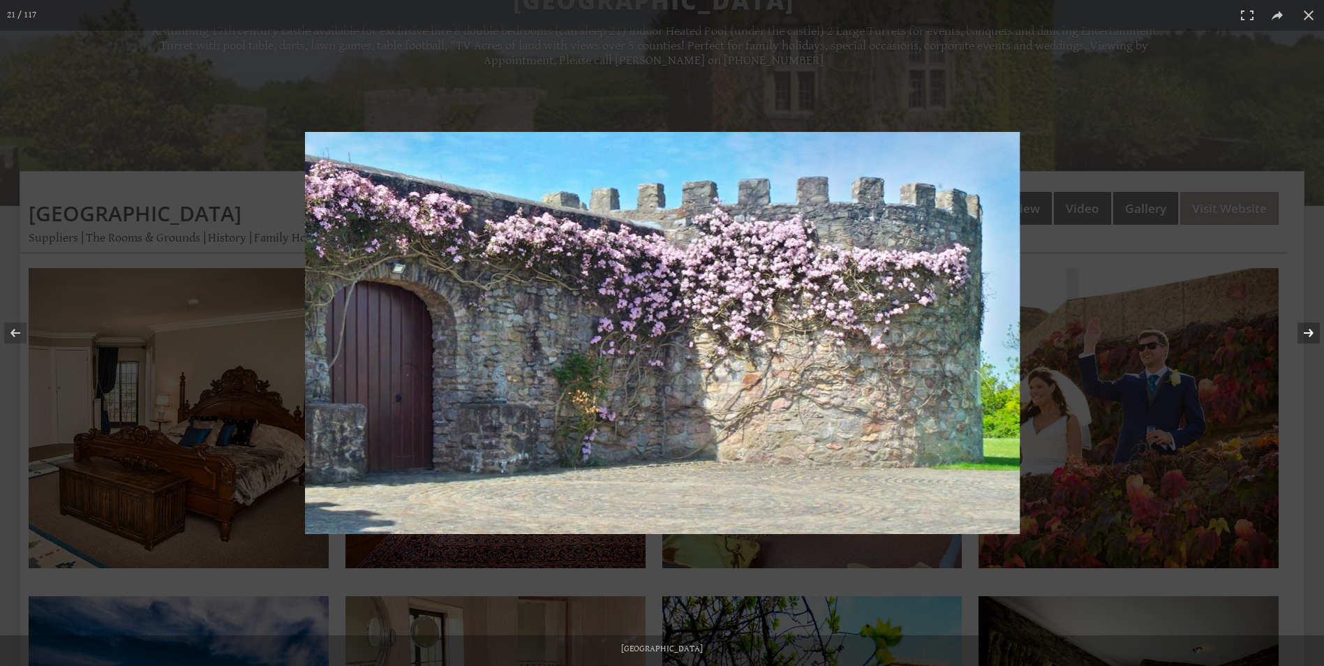
click at [1308, 341] on button at bounding box center [1300, 333] width 49 height 70
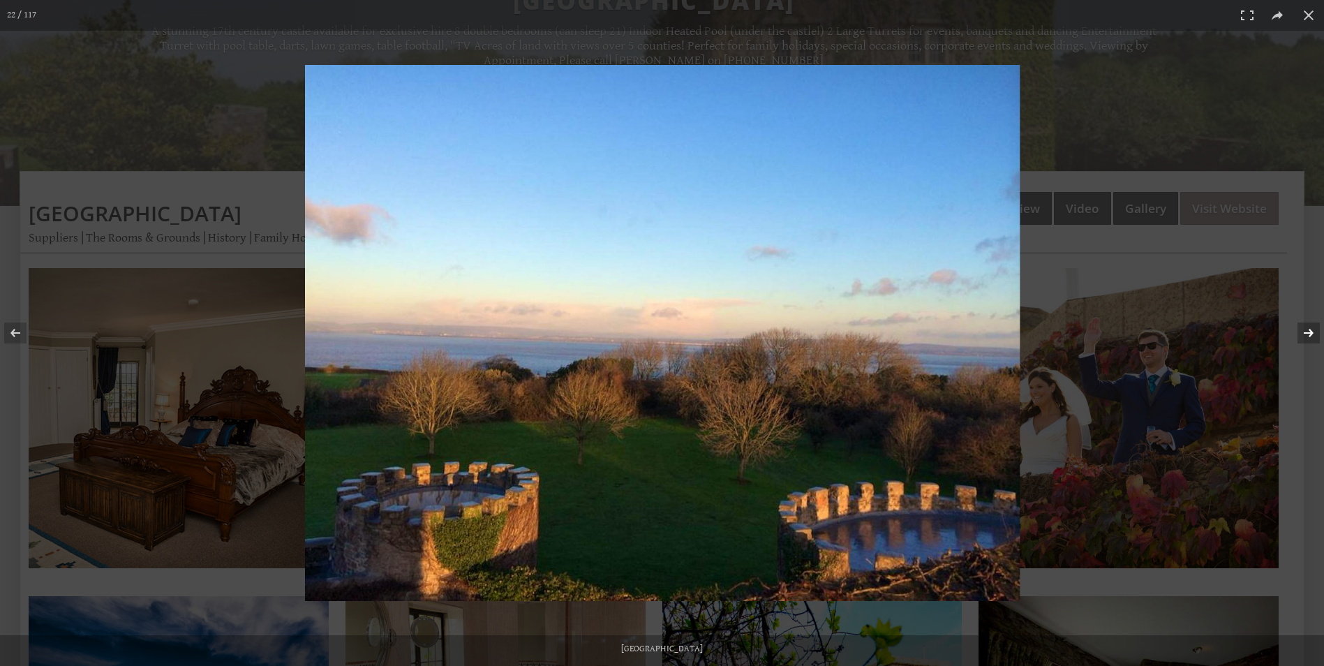
click at [1308, 341] on button at bounding box center [1300, 333] width 49 height 70
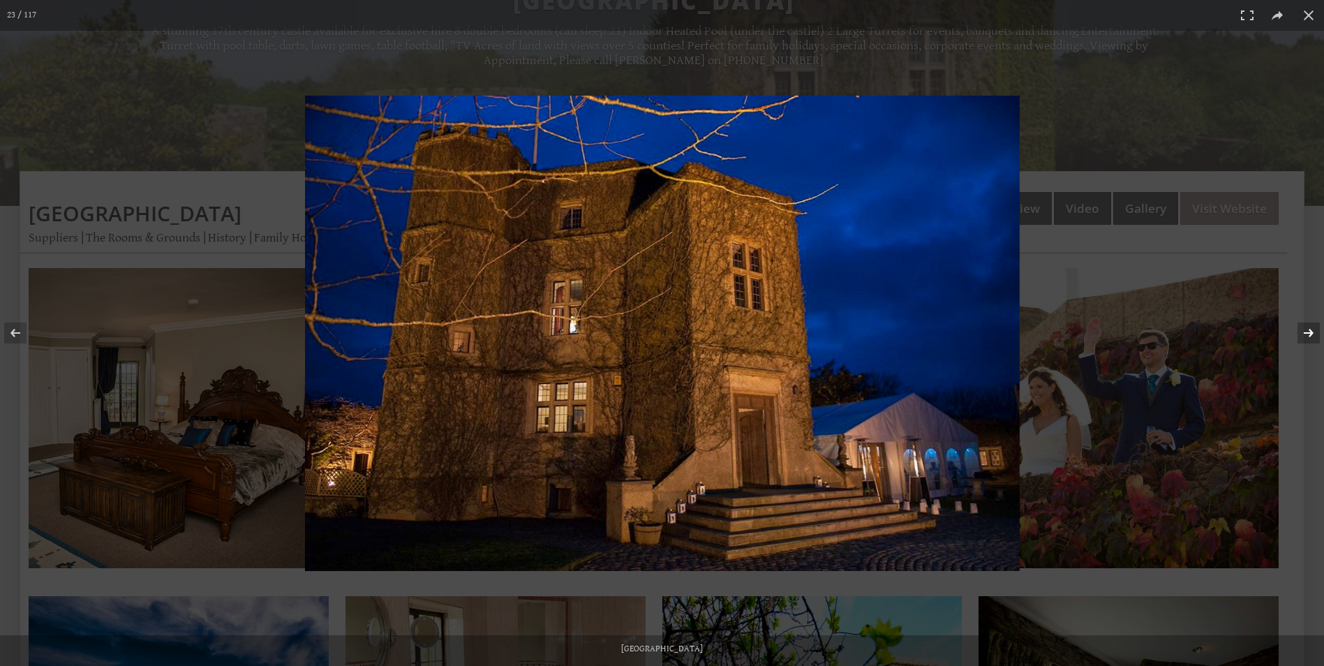
click at [1308, 331] on button at bounding box center [1300, 333] width 49 height 70
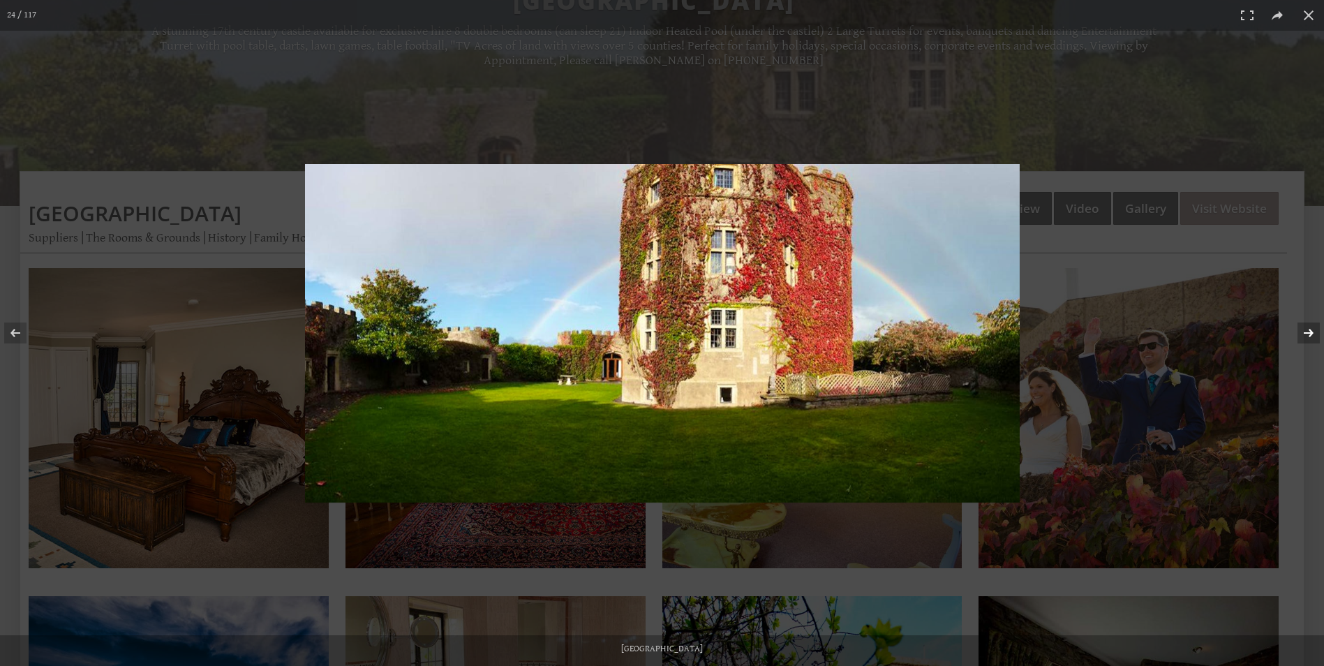
click at [1311, 330] on button at bounding box center [1300, 333] width 49 height 70
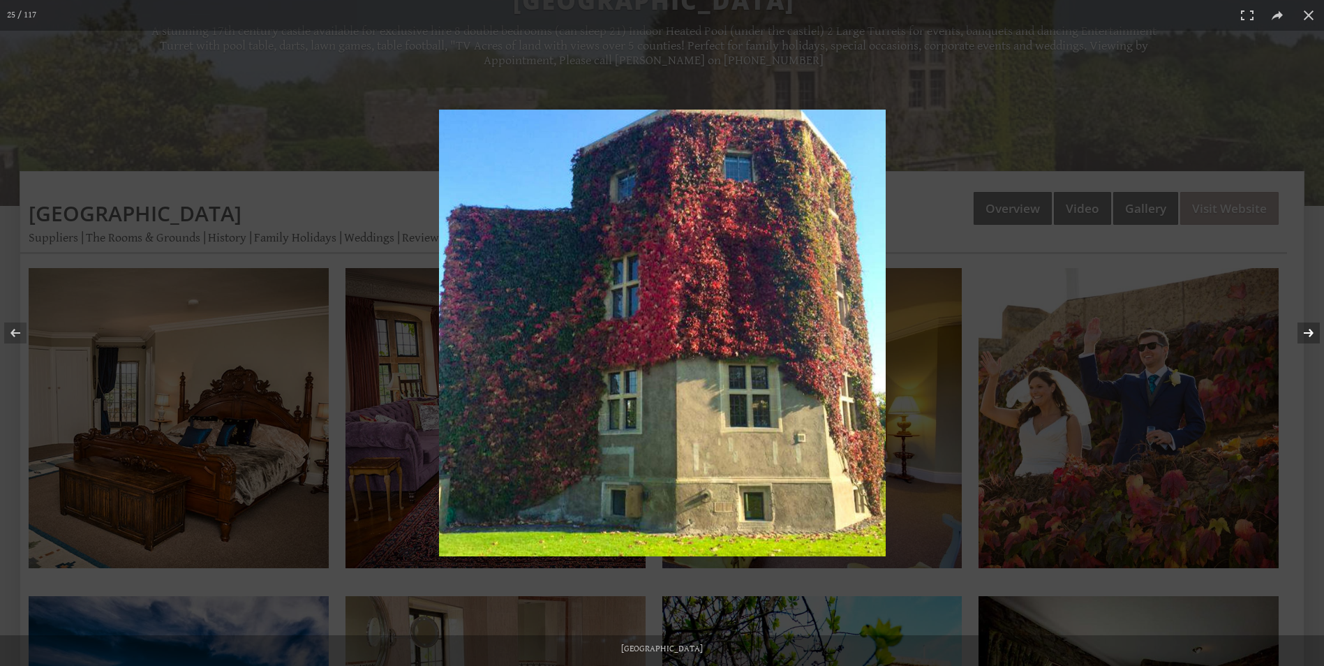
click at [1311, 330] on button at bounding box center [1300, 333] width 49 height 70
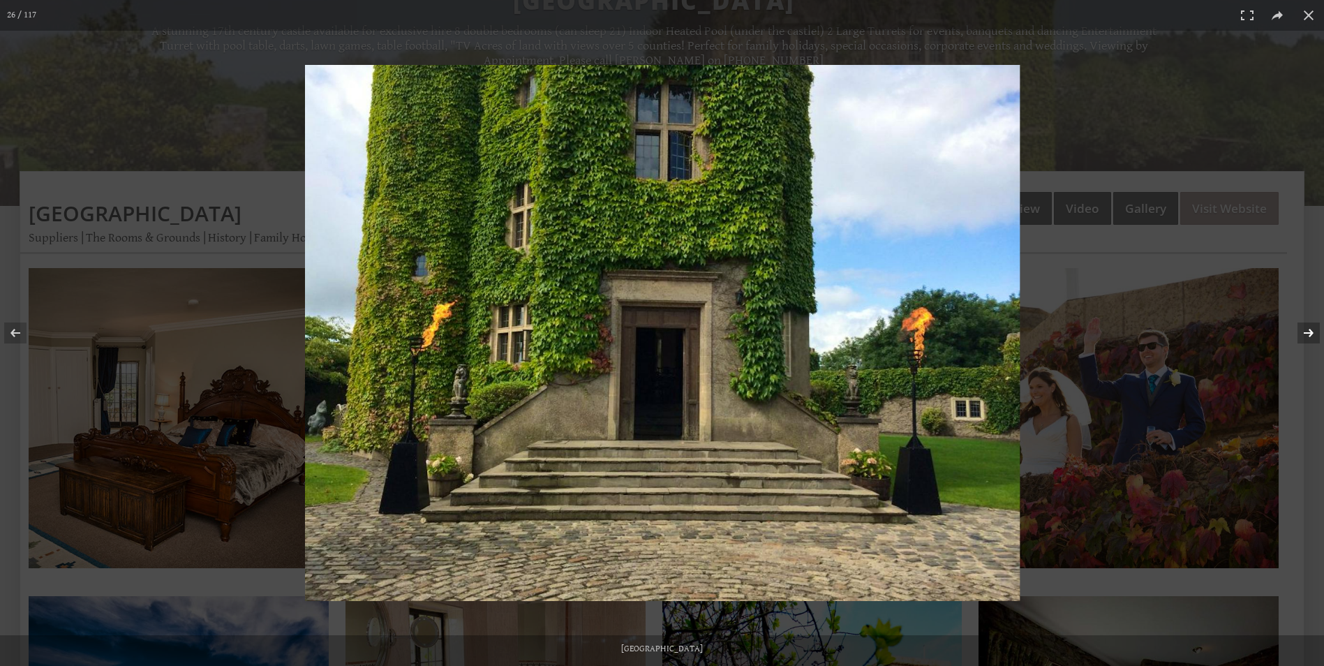
click at [1311, 330] on button at bounding box center [1300, 333] width 49 height 70
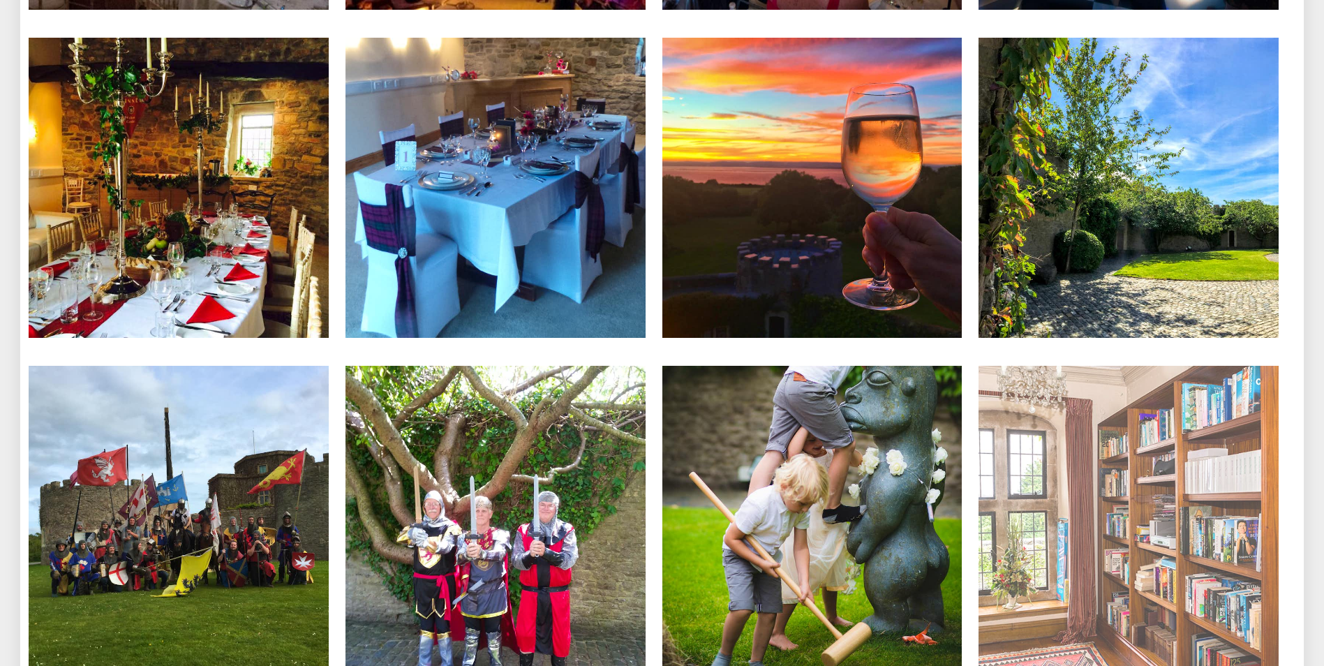
scroll to position [4887, 0]
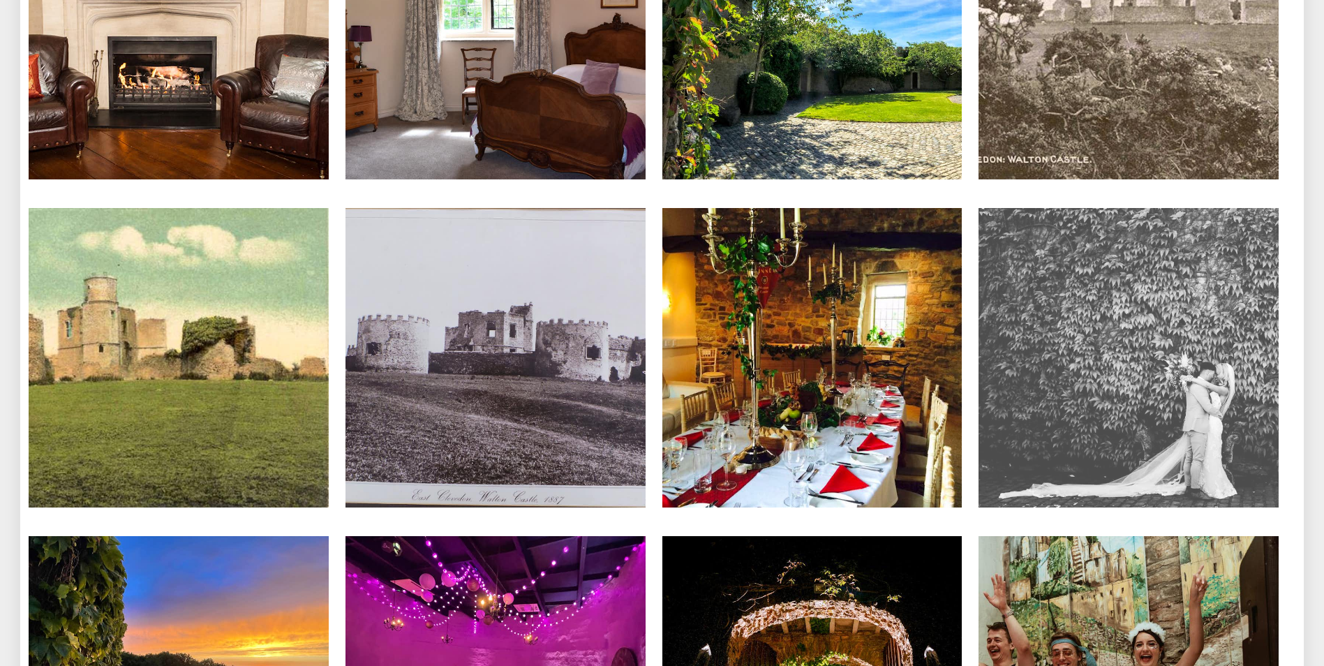
click at [1142, 411] on img at bounding box center [1129, 358] width 300 height 300
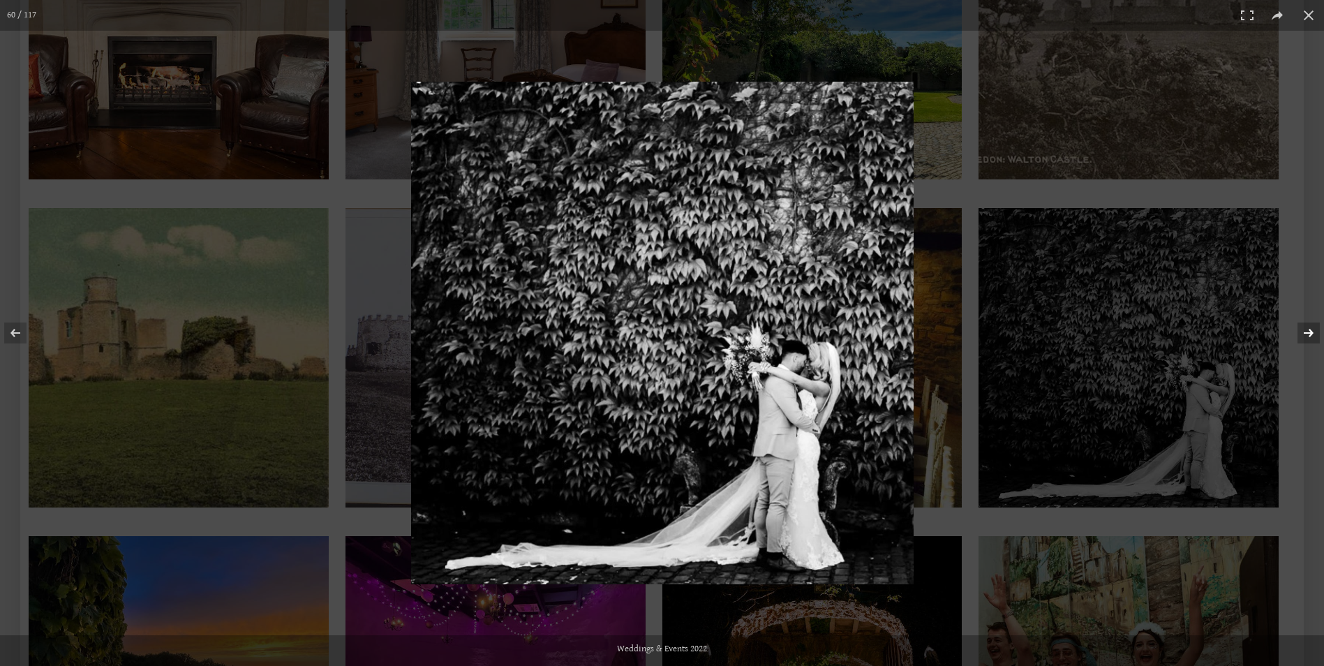
click at [1318, 333] on button at bounding box center [1300, 333] width 49 height 70
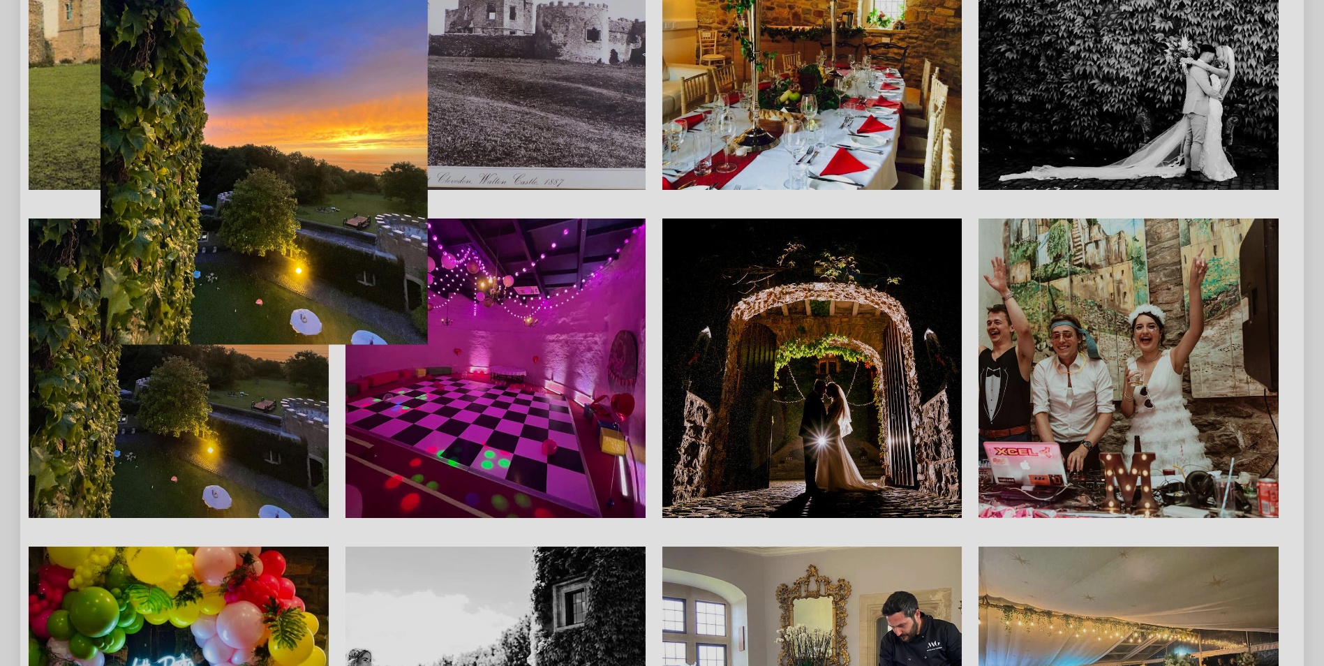
scroll to position [5585, 0]
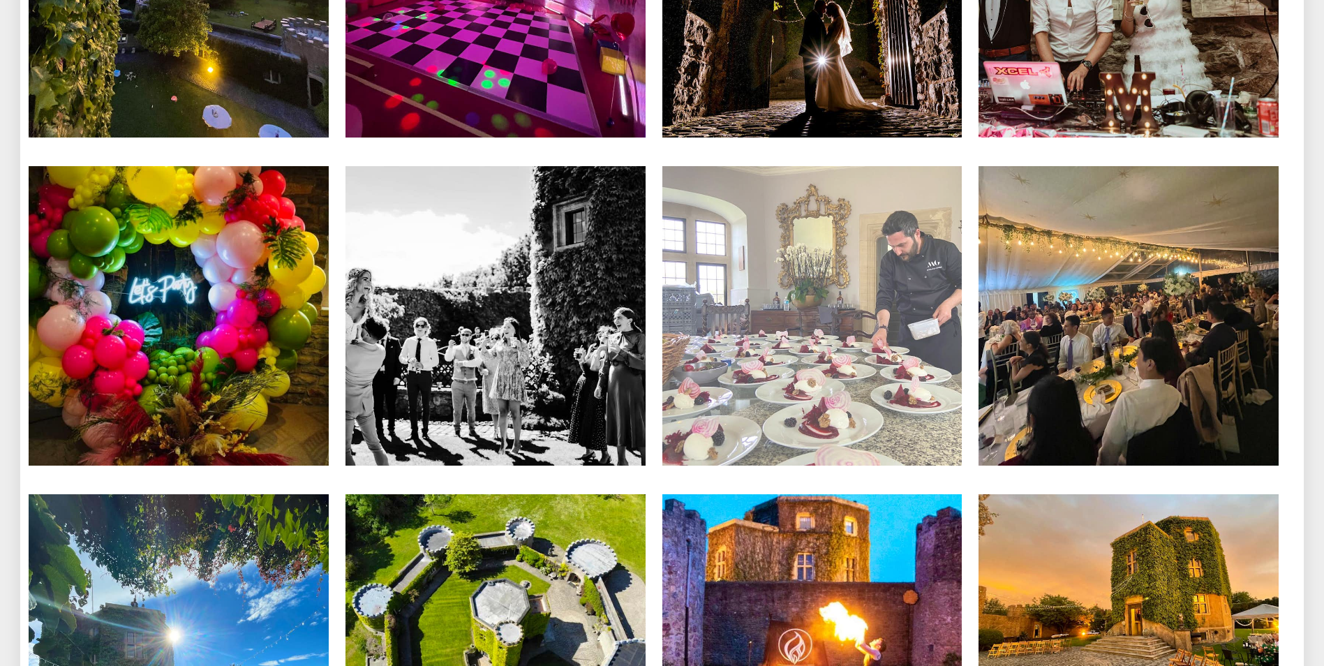
click at [787, 378] on img at bounding box center [813, 316] width 300 height 300
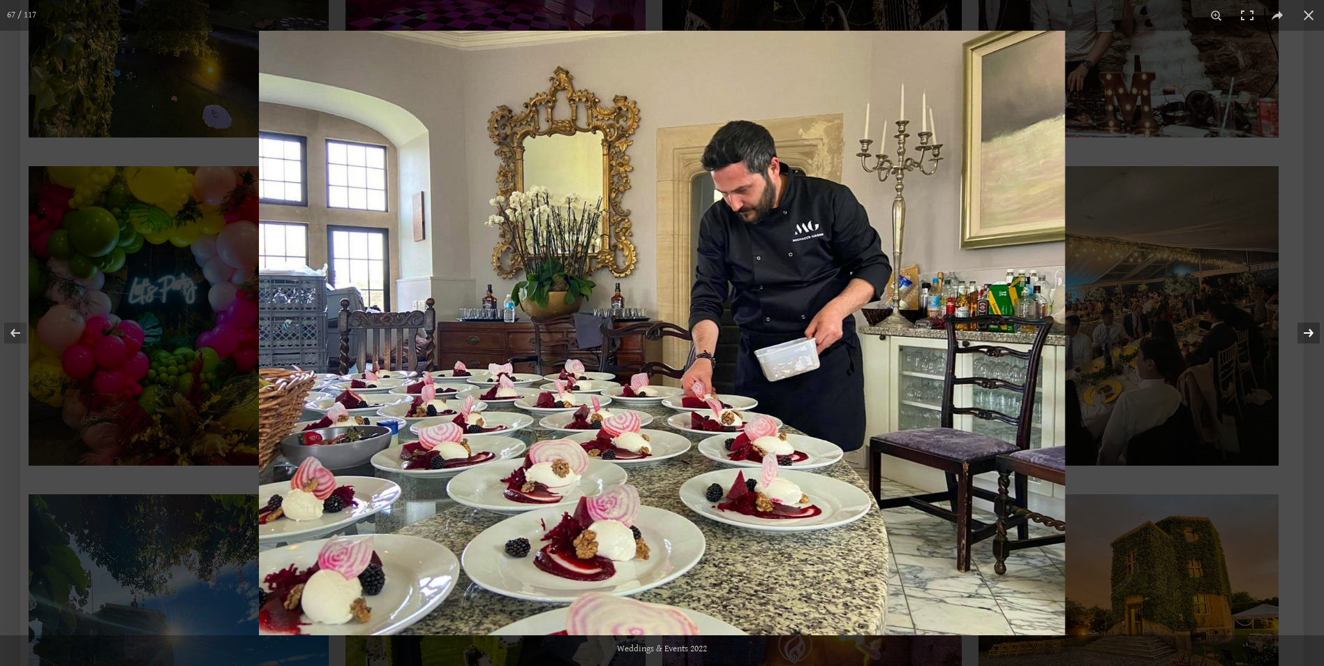
click at [1308, 334] on button at bounding box center [1300, 333] width 49 height 70
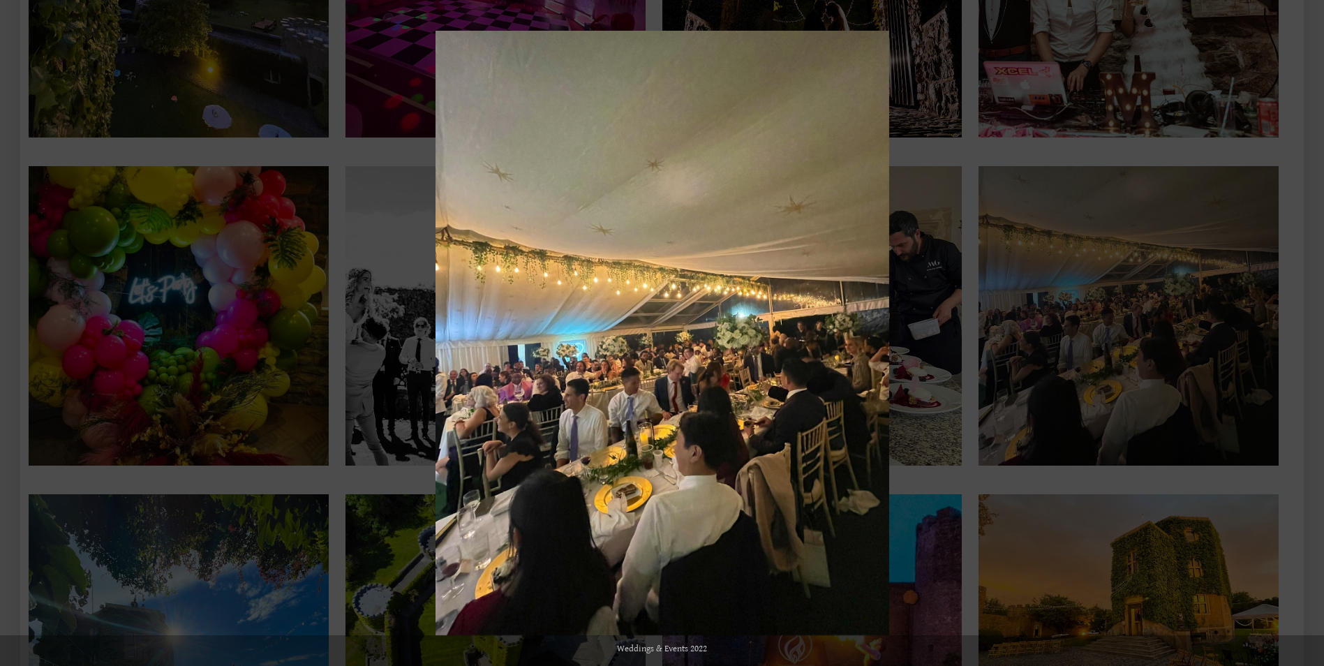
click at [1310, 333] on button at bounding box center [1300, 333] width 49 height 70
